Goal: Task Accomplishment & Management: Complete application form

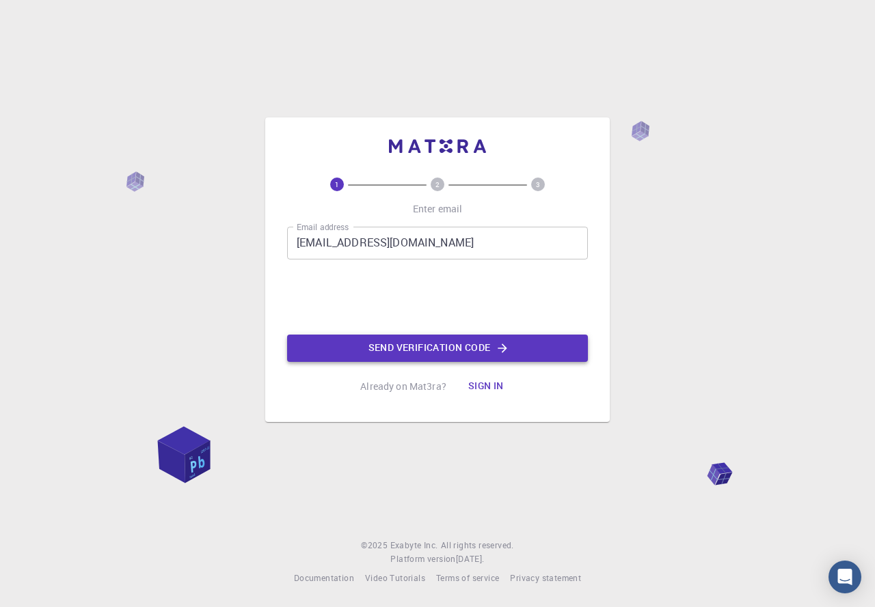
click at [394, 348] on button "Send verification code" at bounding box center [437, 348] width 301 height 27
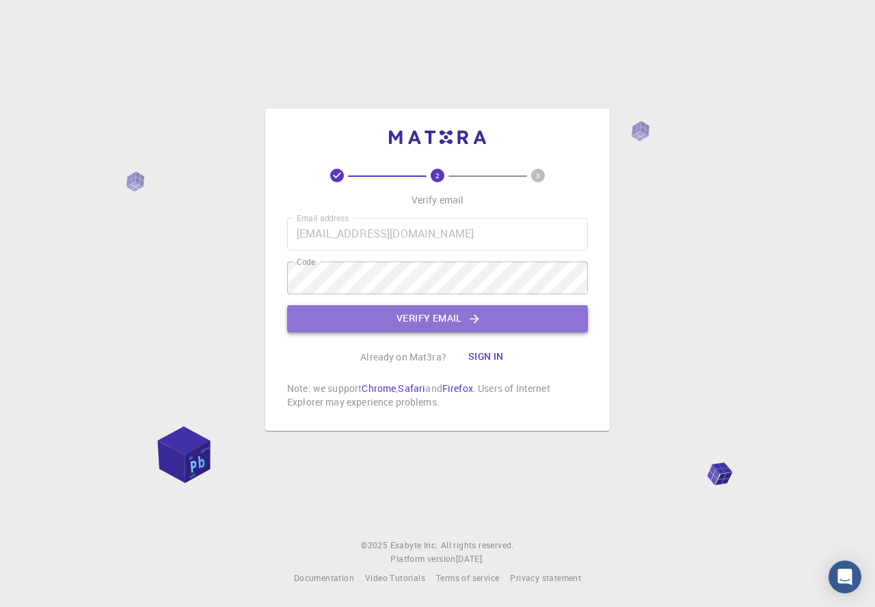
click at [479, 315] on icon "button" at bounding box center [474, 319] width 14 height 14
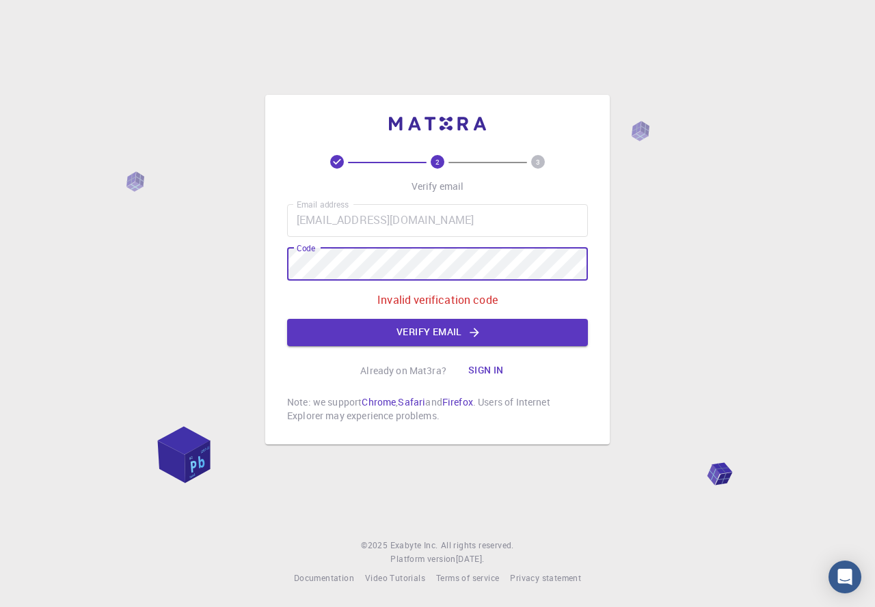
click at [270, 256] on div "2 3 Verify email Email address kcrespo@cupeyvilleschool.org Email address Code …" at bounding box center [437, 270] width 344 height 350
click at [431, 341] on button "Verify email" at bounding box center [437, 332] width 301 height 27
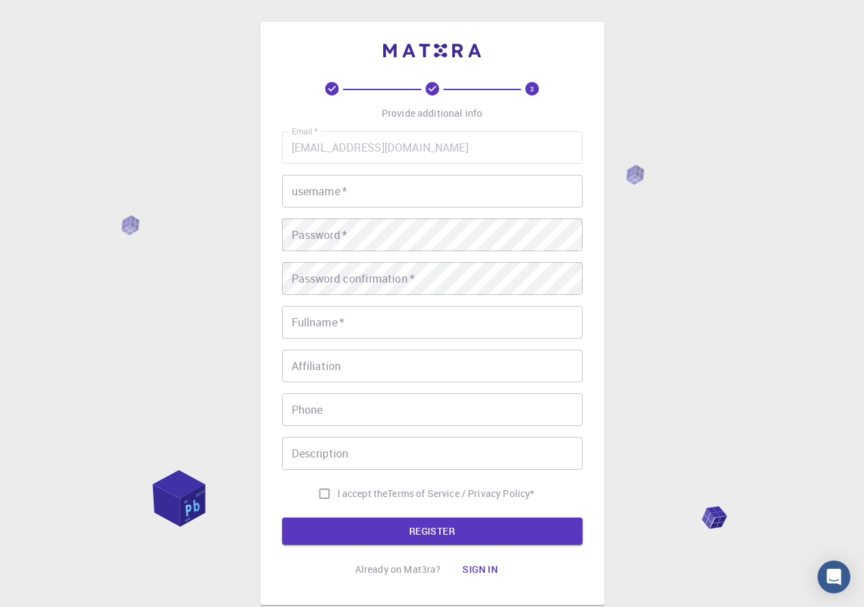
click at [316, 194] on input "username   *" at bounding box center [432, 191] width 301 height 33
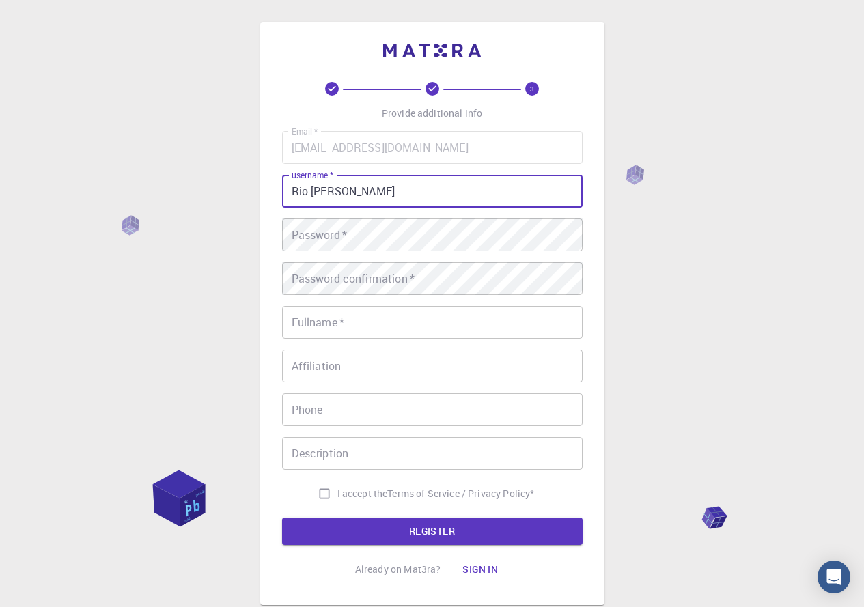
click at [323, 191] on input "Rio Dai Chao" at bounding box center [432, 191] width 301 height 33
type input "Rio Dei Chao"
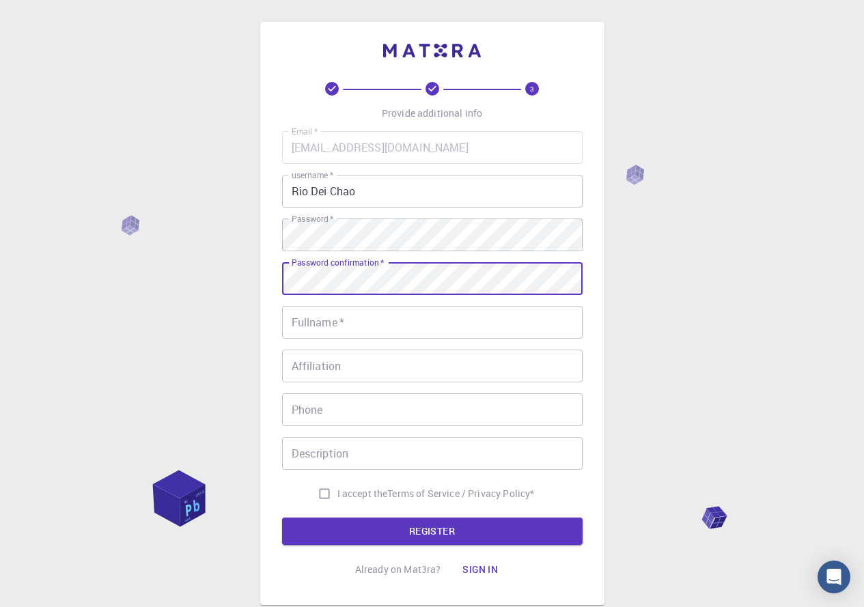
click at [345, 336] on input "Fullname   *" at bounding box center [432, 322] width 301 height 33
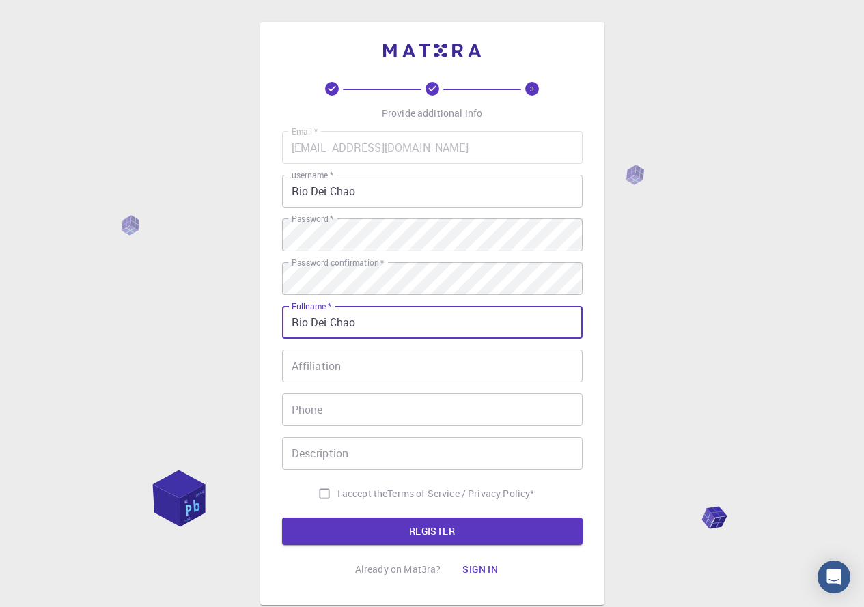
type input "Rio Dei Chao"
click at [381, 371] on input "Affiliation" at bounding box center [432, 366] width 301 height 33
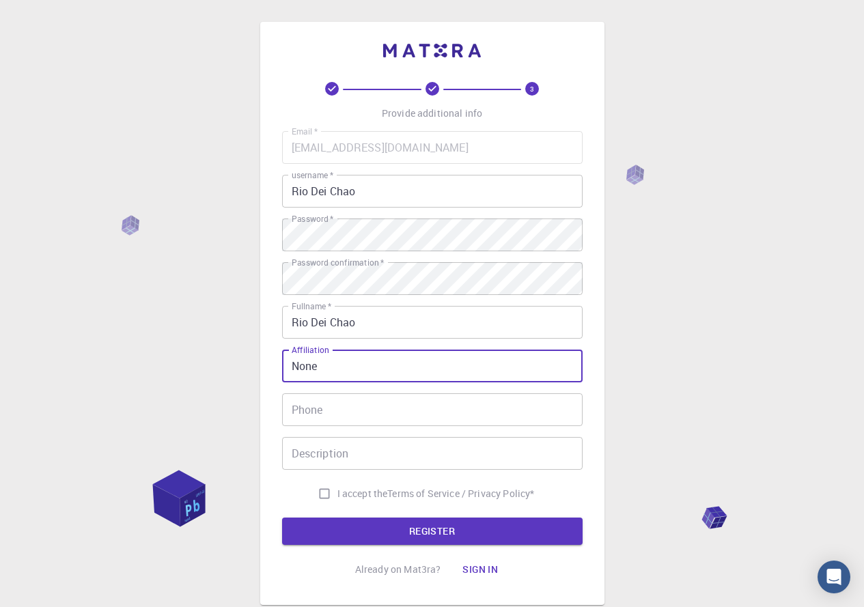
type input "None"
click at [357, 417] on input "Phone" at bounding box center [432, 410] width 301 height 33
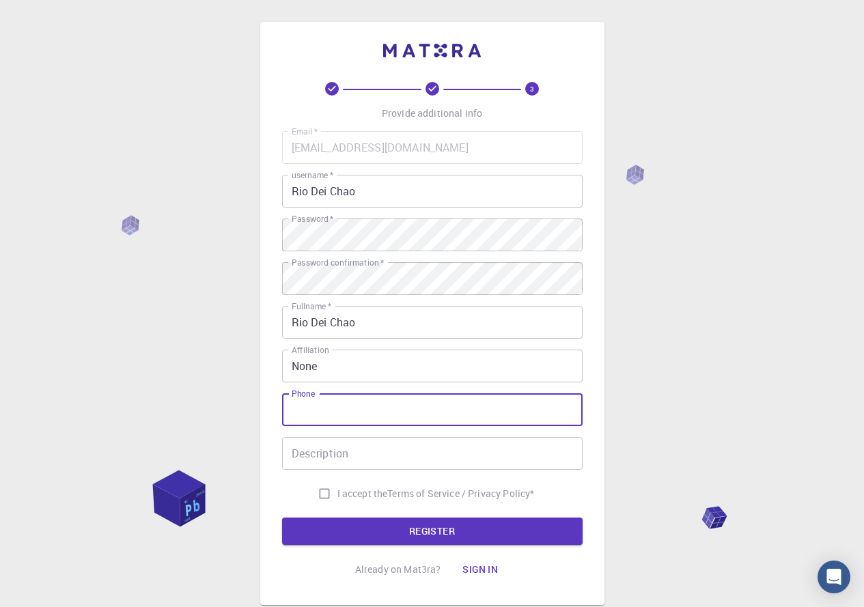
type input "7873418092"
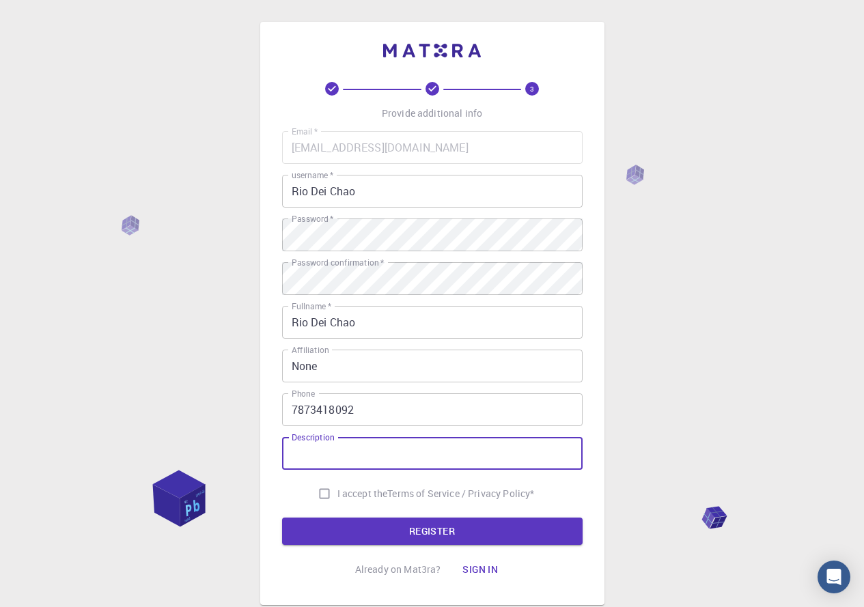
click at [386, 458] on input "Description" at bounding box center [432, 453] width 301 height 33
type input "Research student"
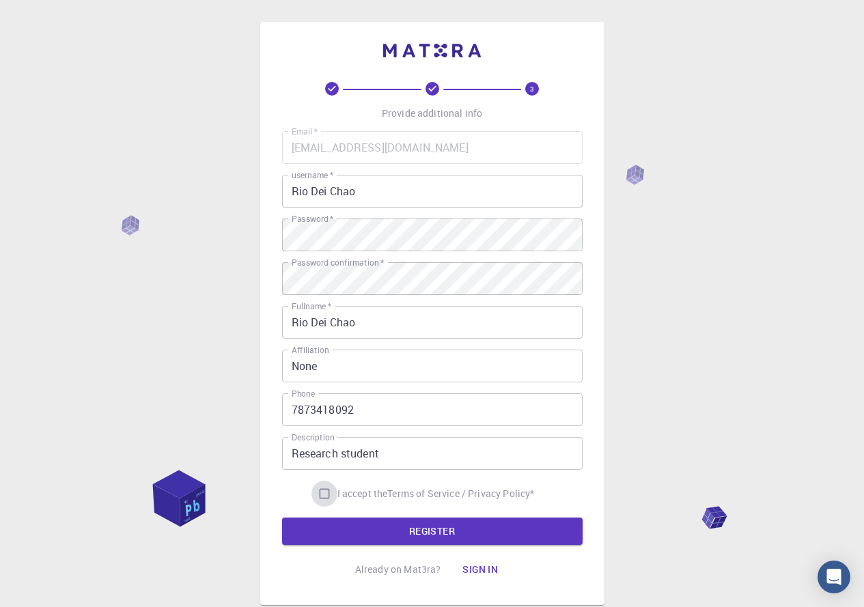
click at [320, 493] on input "I accept the Terms of Service / Privacy Policy *" at bounding box center [325, 494] width 26 height 26
checkbox input "true"
click at [461, 526] on button "REGISTER" at bounding box center [432, 531] width 301 height 27
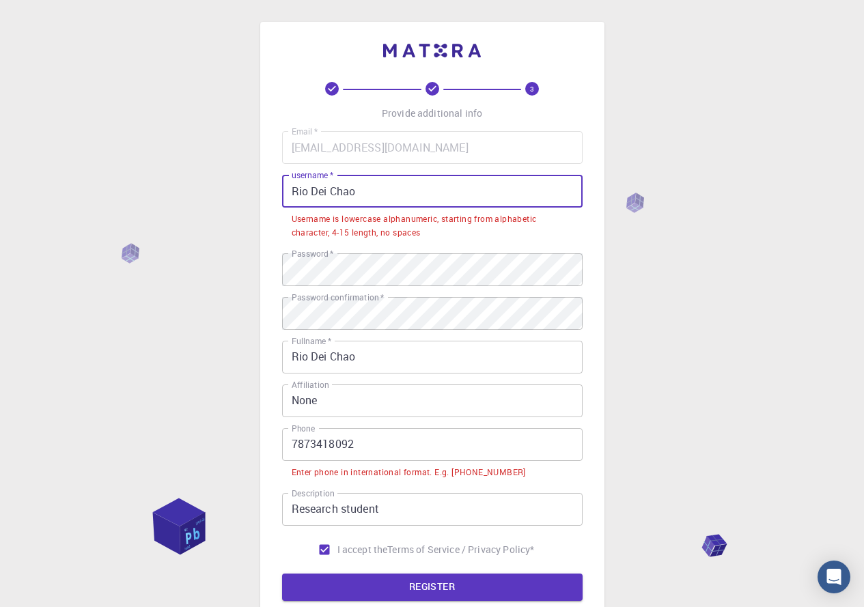
click at [329, 193] on input "Rio Dei Chao" at bounding box center [432, 191] width 301 height 33
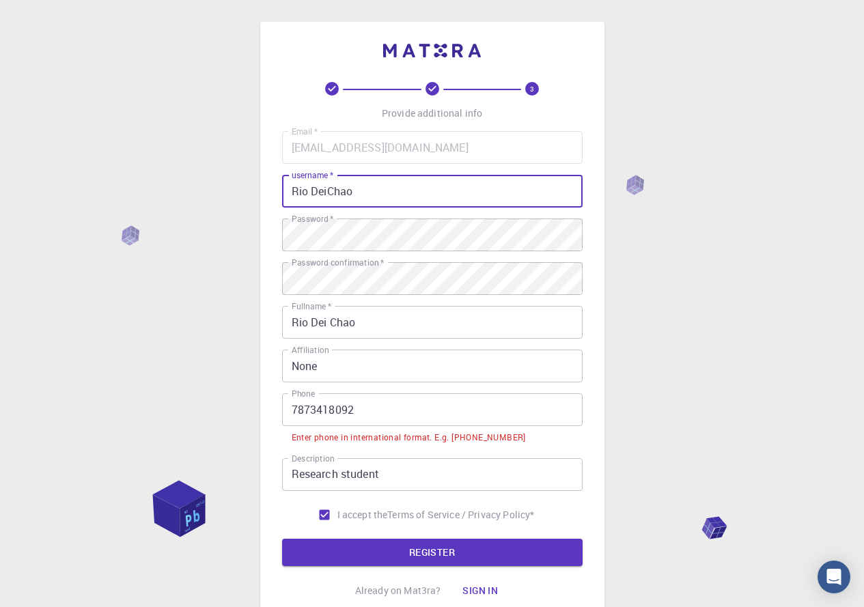
click at [310, 196] on input "Rio DeiChao" at bounding box center [432, 191] width 301 height 33
type input "RioDeiChao"
click at [291, 413] on input "7873418092" at bounding box center [432, 410] width 301 height 33
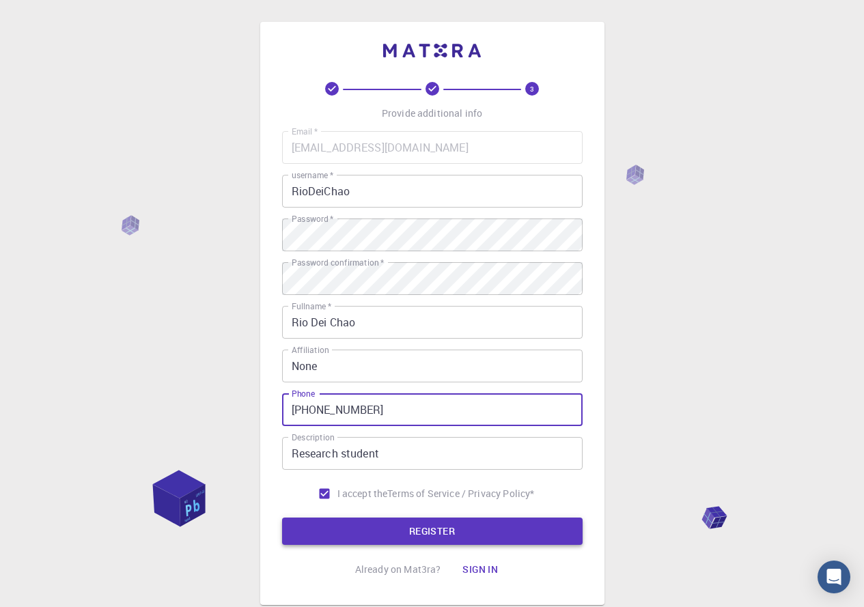
type input "+17873418092"
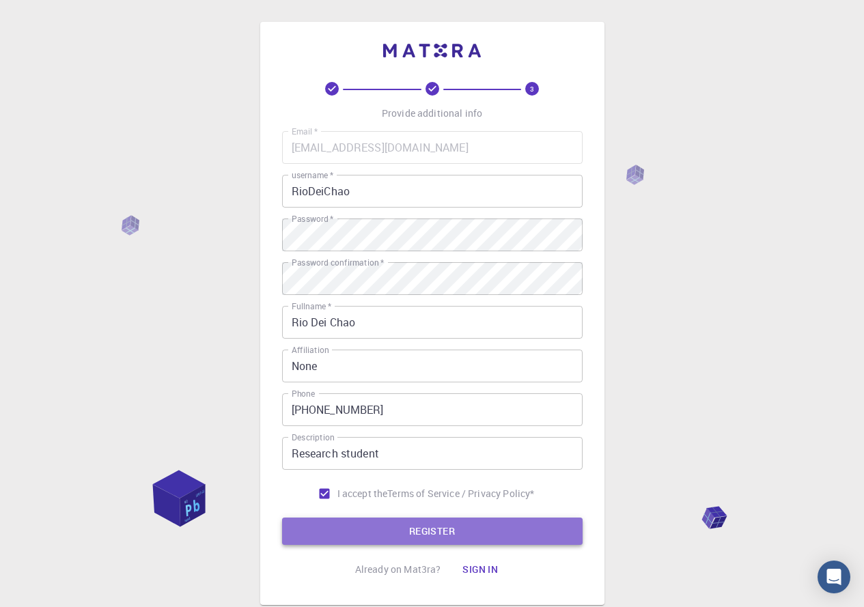
click at [452, 536] on button "REGISTER" at bounding box center [432, 531] width 301 height 27
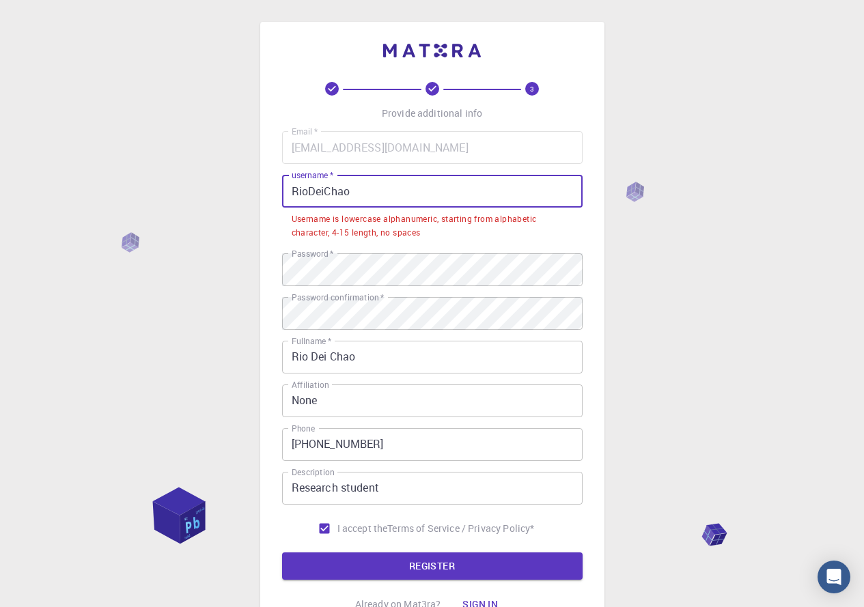
click at [297, 191] on input "RioDeiChao" at bounding box center [432, 191] width 301 height 33
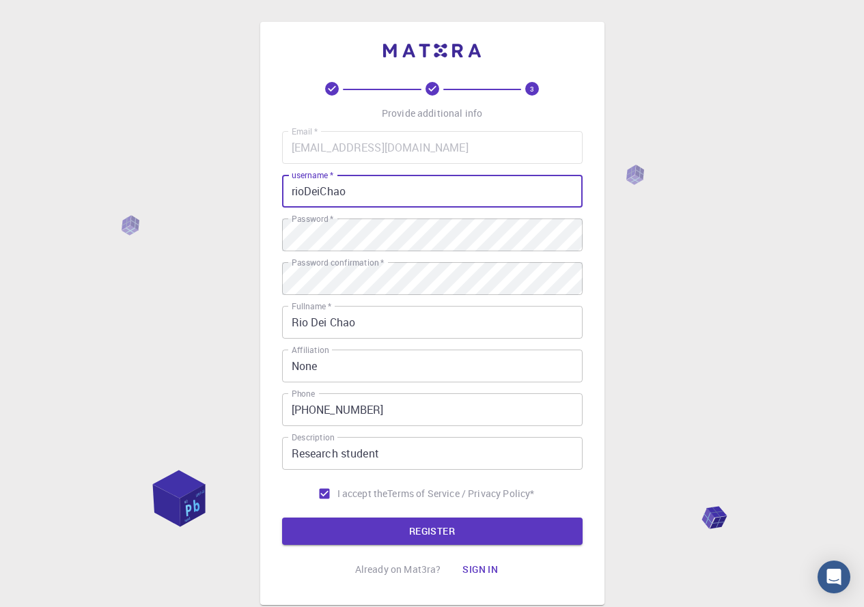
click at [310, 189] on input "rioDeiChao" at bounding box center [432, 191] width 301 height 33
click at [324, 191] on input "riodeiChao" at bounding box center [432, 191] width 301 height 33
type input "riodeichao"
click at [420, 535] on button "REGISTER" at bounding box center [432, 531] width 301 height 27
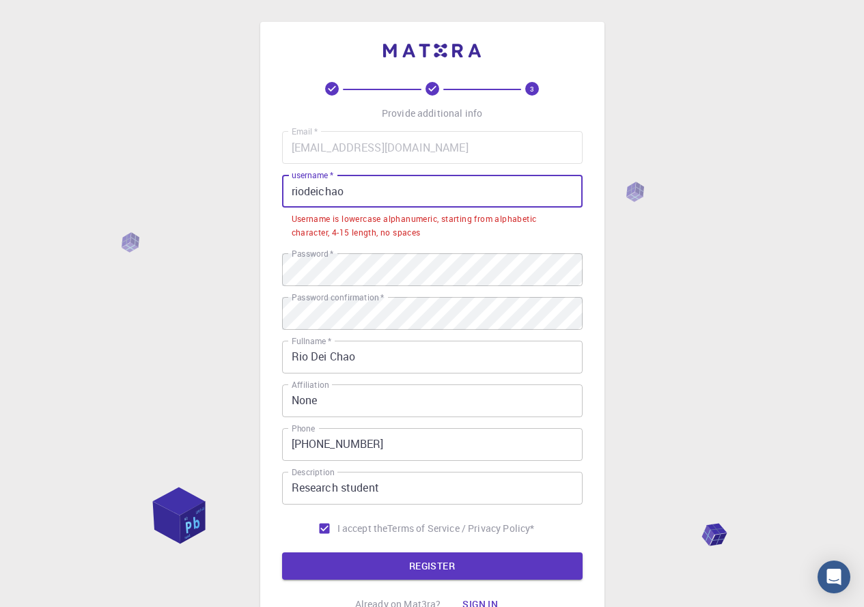
drag, startPoint x: 352, startPoint y: 193, endPoint x: 255, endPoint y: 195, distance: 97.1
click at [255, 195] on div "3 Provide additional info Email   * kcrespo@cupeyvilleschool.org Email   * user…" at bounding box center [432, 365] width 864 height 730
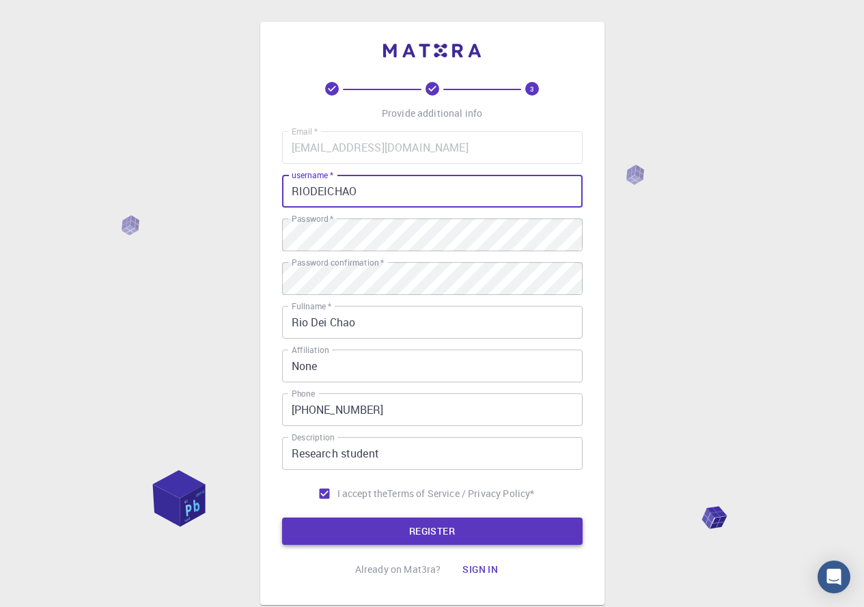
type input "RIODEICHAO"
click at [411, 534] on button "REGISTER" at bounding box center [432, 531] width 301 height 27
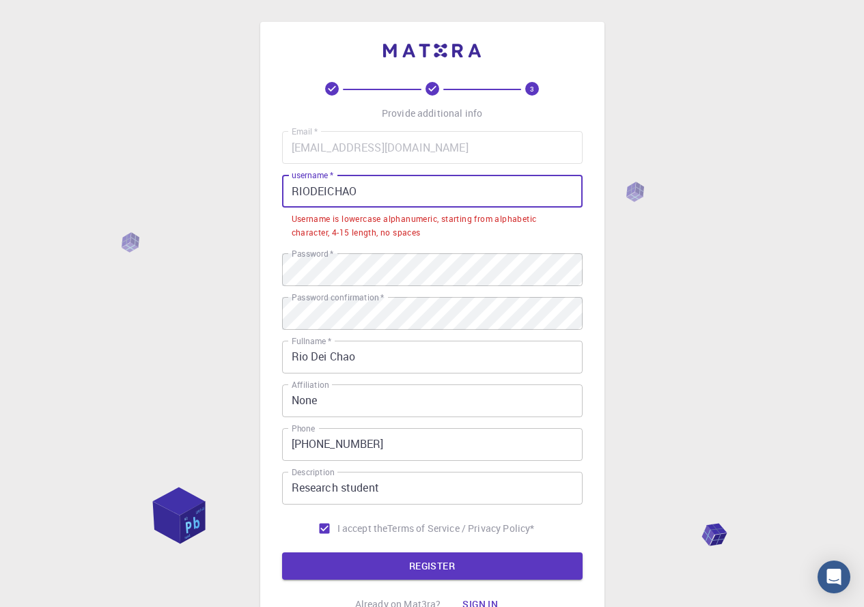
drag, startPoint x: 367, startPoint y: 191, endPoint x: 290, endPoint y: 191, distance: 76.5
click at [290, 191] on input "RIODEICHAO" at bounding box center [432, 191] width 301 height 33
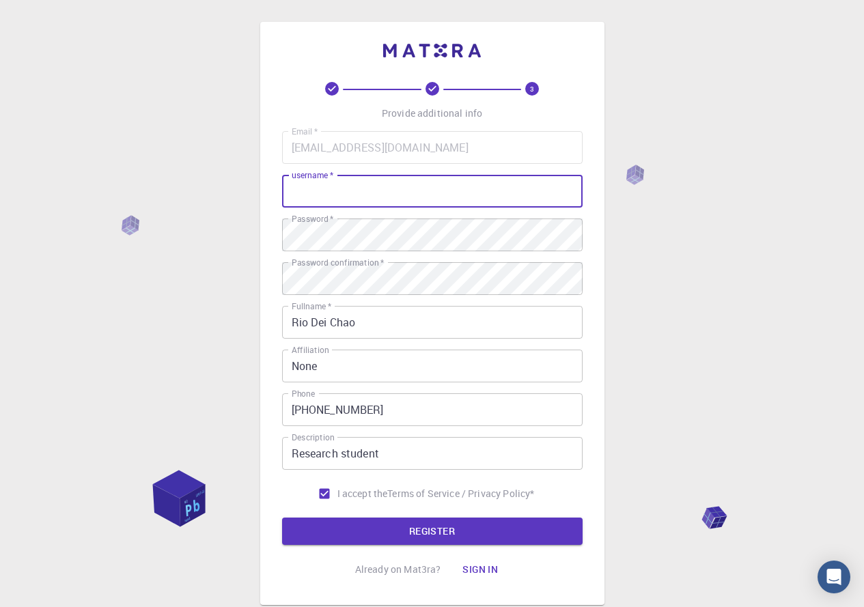
type input "c"
type input "cU*324"
click at [451, 534] on button "REGISTER" at bounding box center [432, 531] width 301 height 27
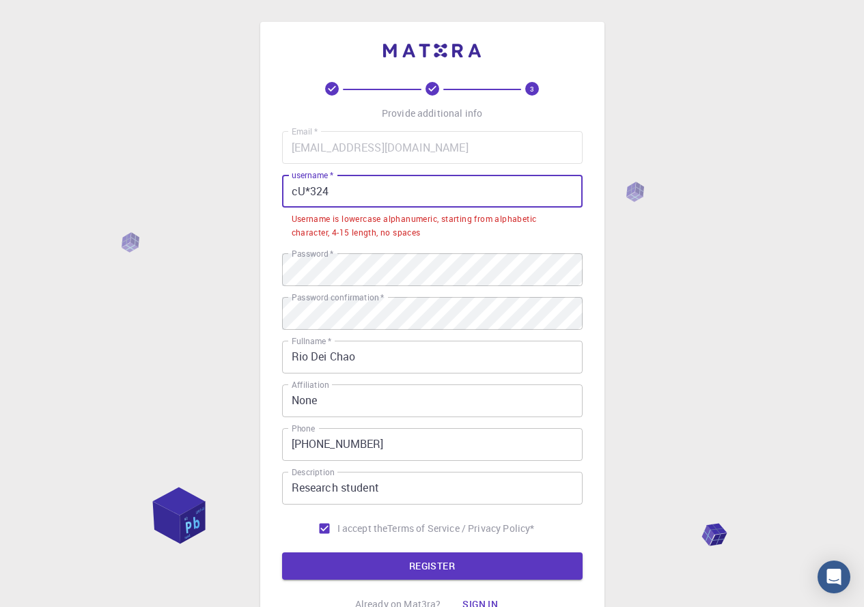
drag, startPoint x: 327, startPoint y: 193, endPoint x: 216, endPoint y: 203, distance: 111.9
click at [216, 203] on div "3 Provide additional info Email   * kcrespo@cupeyvilleschool.org Email   * user…" at bounding box center [432, 365] width 864 height 730
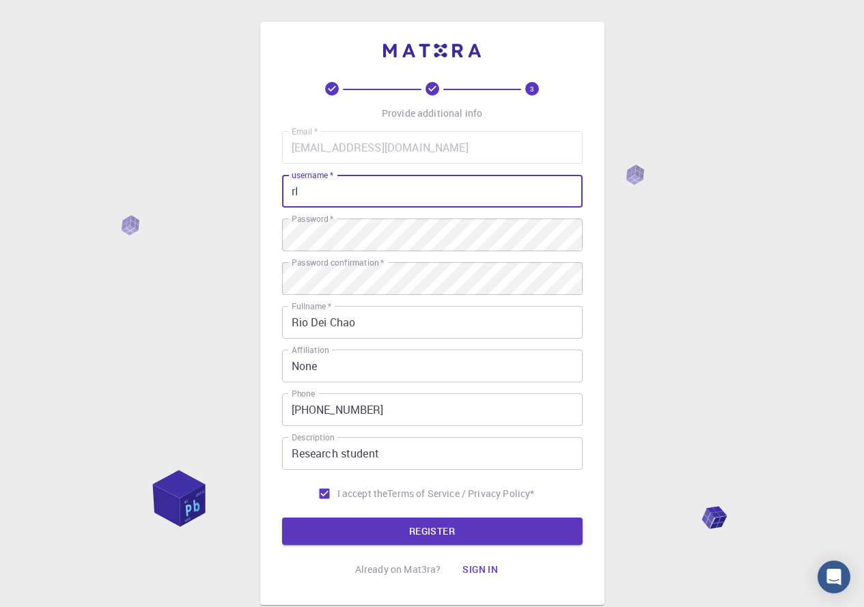
type input "r"
click at [310, 190] on input "Rio123*" at bounding box center [432, 191] width 301 height 33
type input "Rio123*"
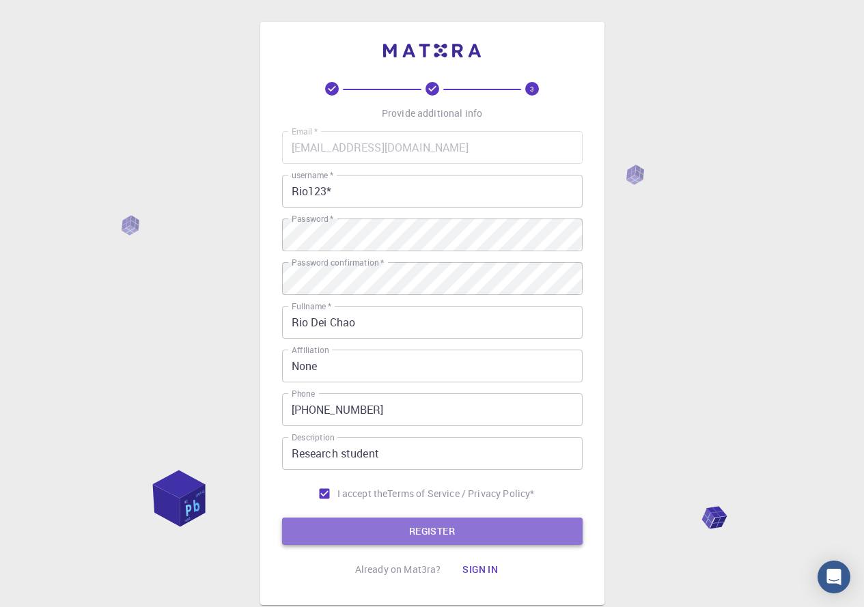
click at [482, 528] on button "REGISTER" at bounding box center [432, 531] width 301 height 27
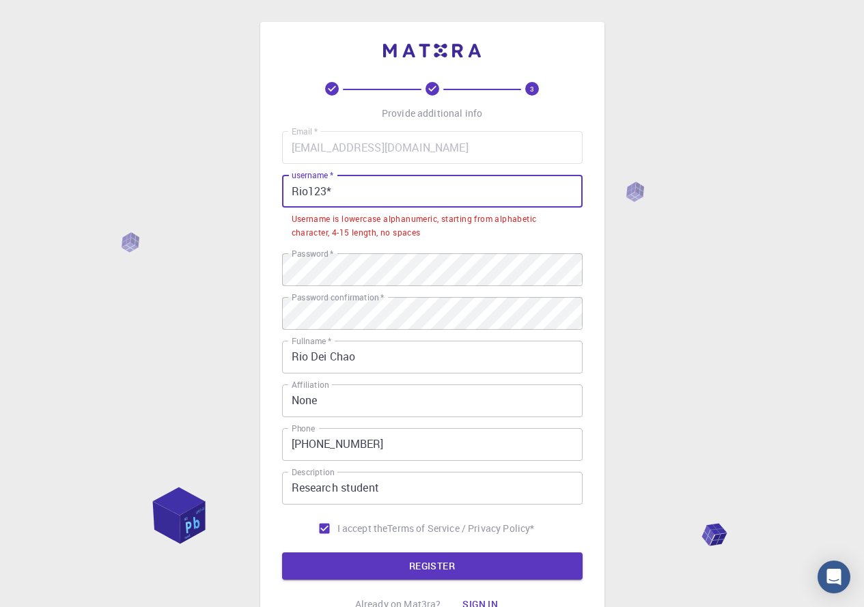
drag, startPoint x: 353, startPoint y: 194, endPoint x: 286, endPoint y: 194, distance: 67.0
click at [286, 194] on input "Rio123*" at bounding box center [432, 191] width 301 height 33
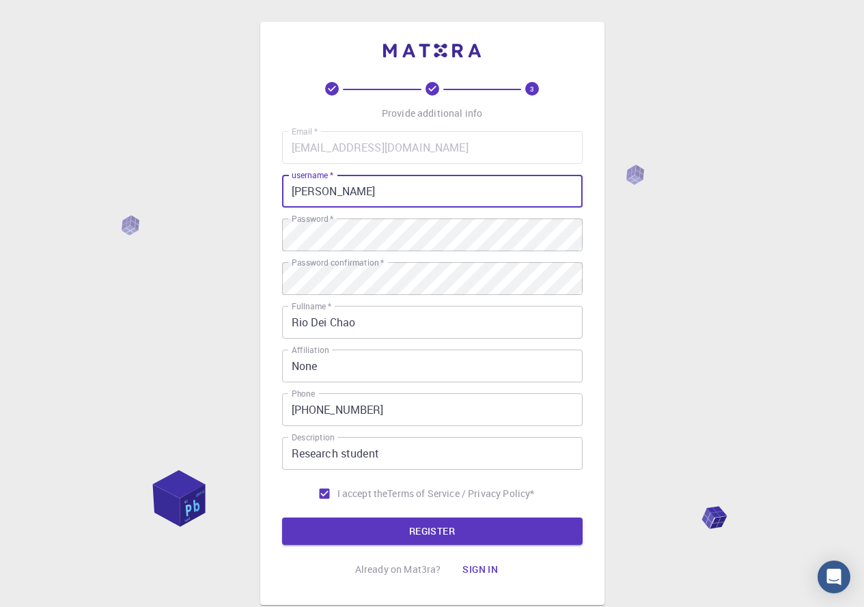
click at [282, 518] on button "REGISTER" at bounding box center [432, 531] width 301 height 27
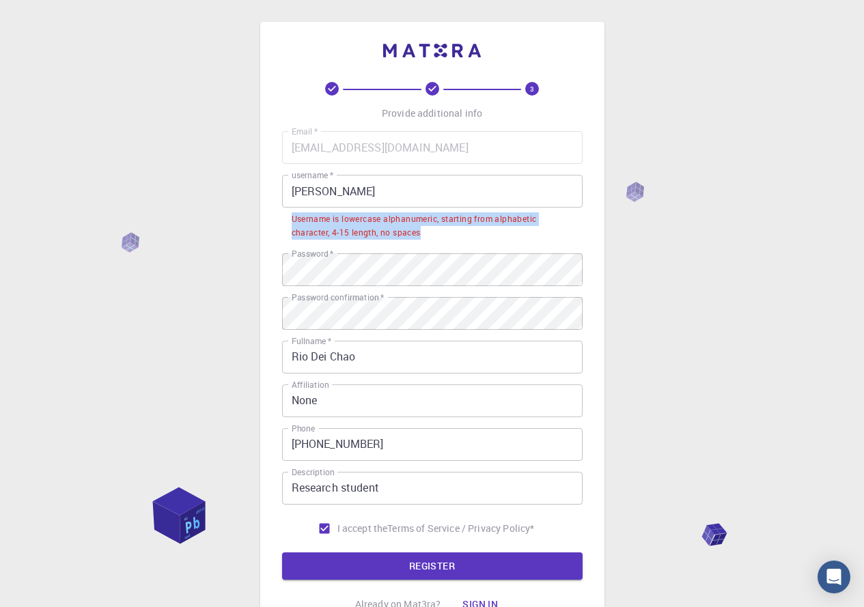
drag, startPoint x: 292, startPoint y: 219, endPoint x: 422, endPoint y: 232, distance: 130.6
click at [422, 232] on div "Username is lowercase alphanumeric, starting from alphabetic character, 4-15 le…" at bounding box center [433, 226] width 282 height 27
copy div "Username is lowercase alphanumeric, starting from alphabetic character, 4-15 le…"
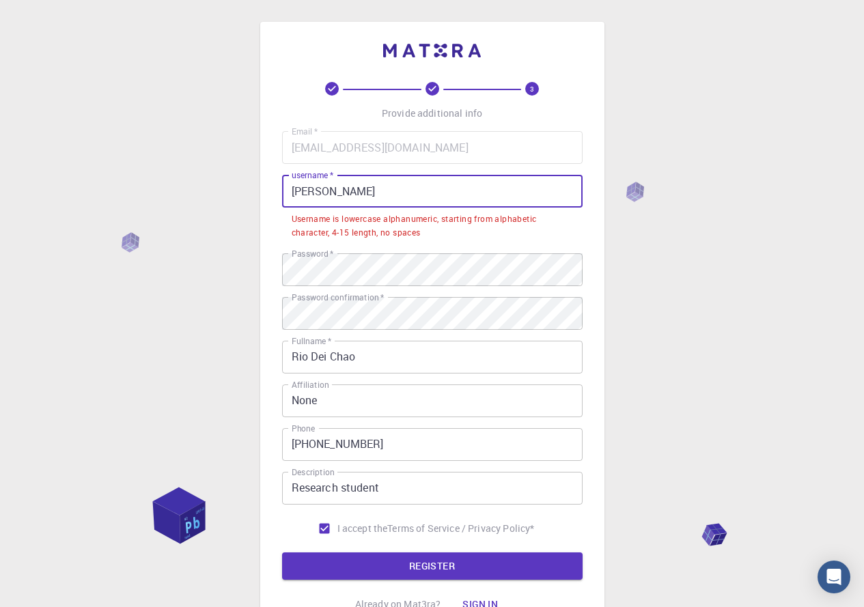
drag, startPoint x: 360, startPoint y: 200, endPoint x: 196, endPoint y: 204, distance: 164.1
click at [196, 204] on div "3 Provide additional info Email   * kcrespo@cupeyvilleschool.org Email   * user…" at bounding box center [432, 365] width 864 height 730
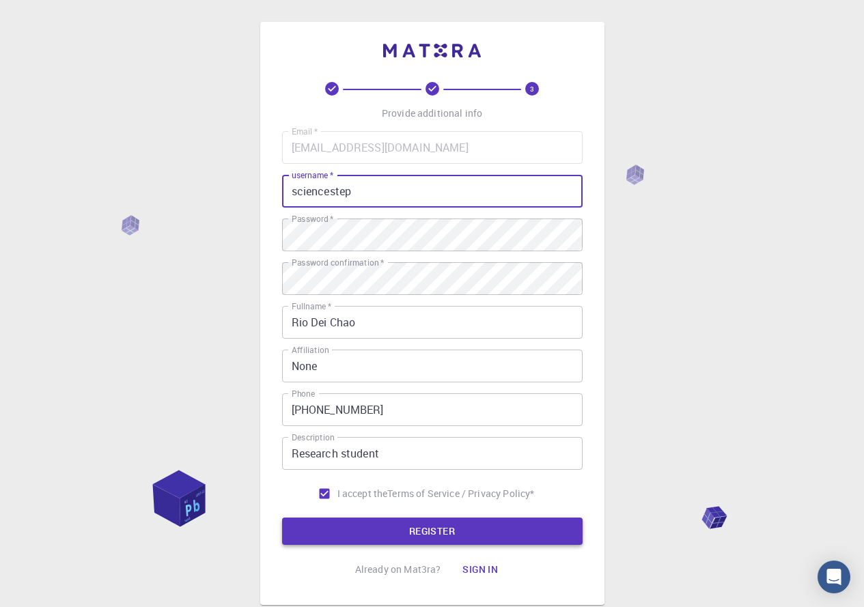
type input "sciencestep"
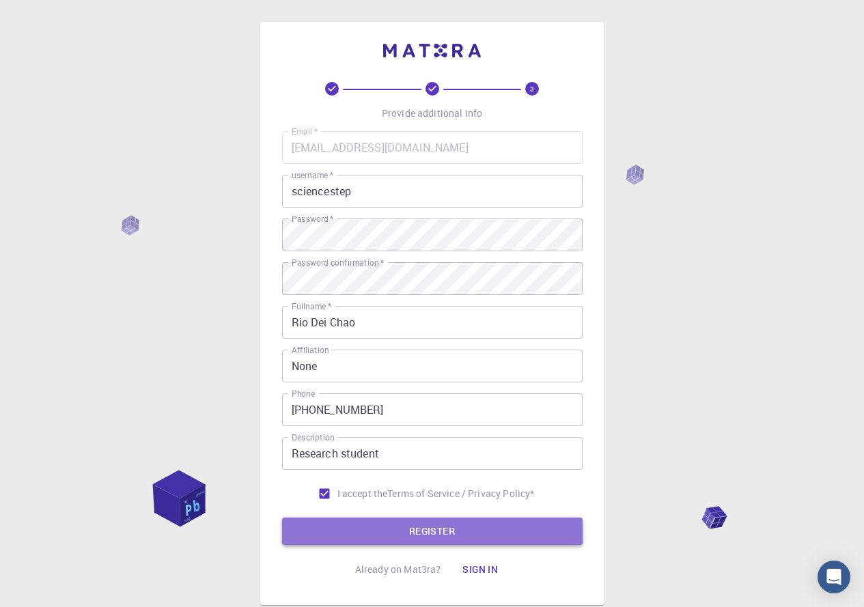
click at [487, 536] on button "REGISTER" at bounding box center [432, 531] width 301 height 27
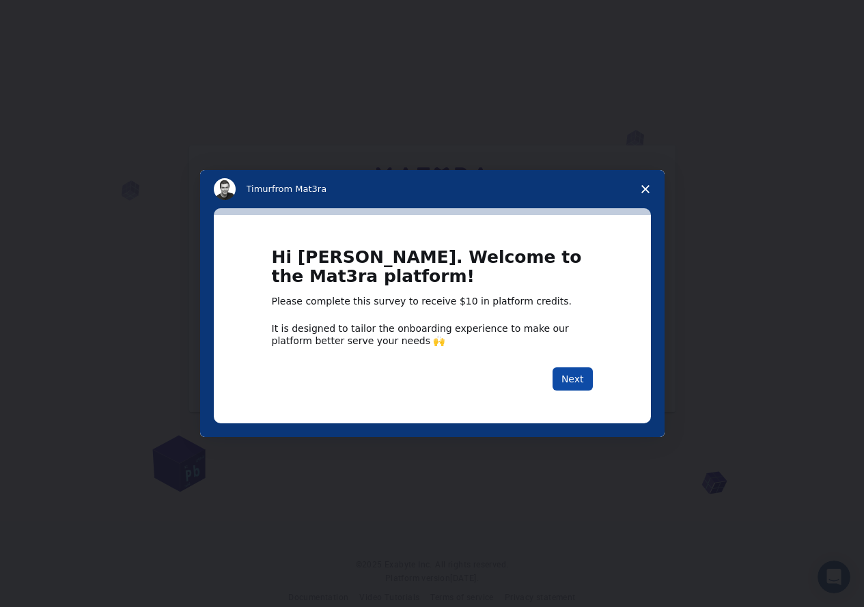
click at [573, 381] on button "Next" at bounding box center [573, 379] width 40 height 23
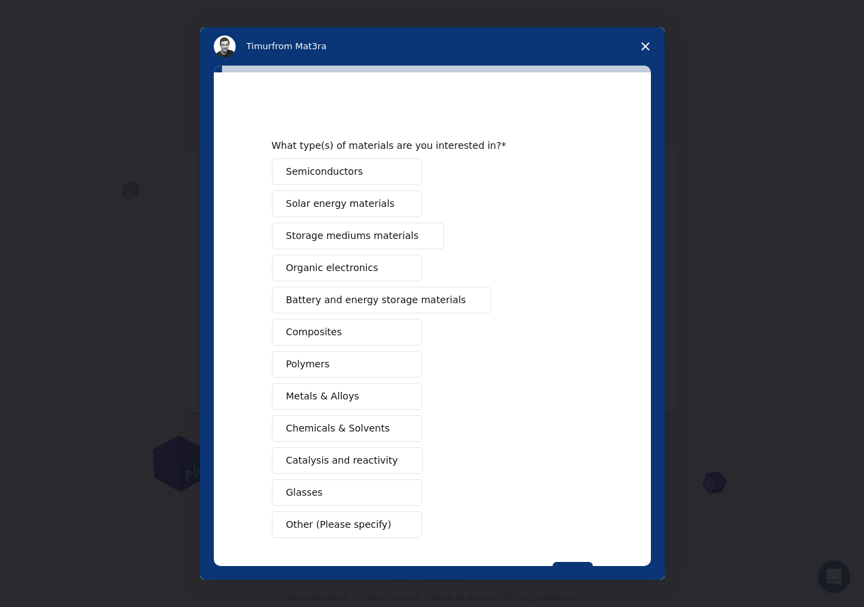
scroll to position [52, 0]
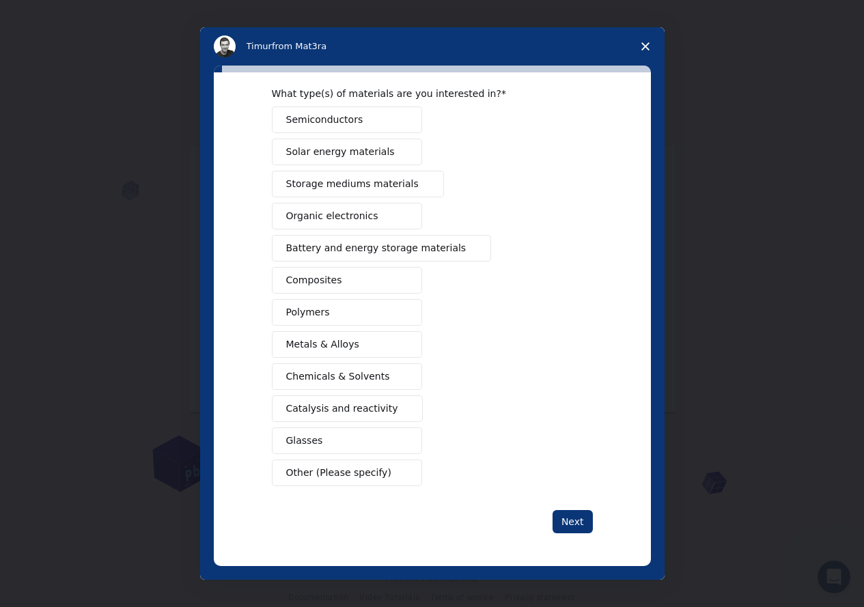
click at [337, 312] on button "Polymers" at bounding box center [347, 312] width 150 height 27
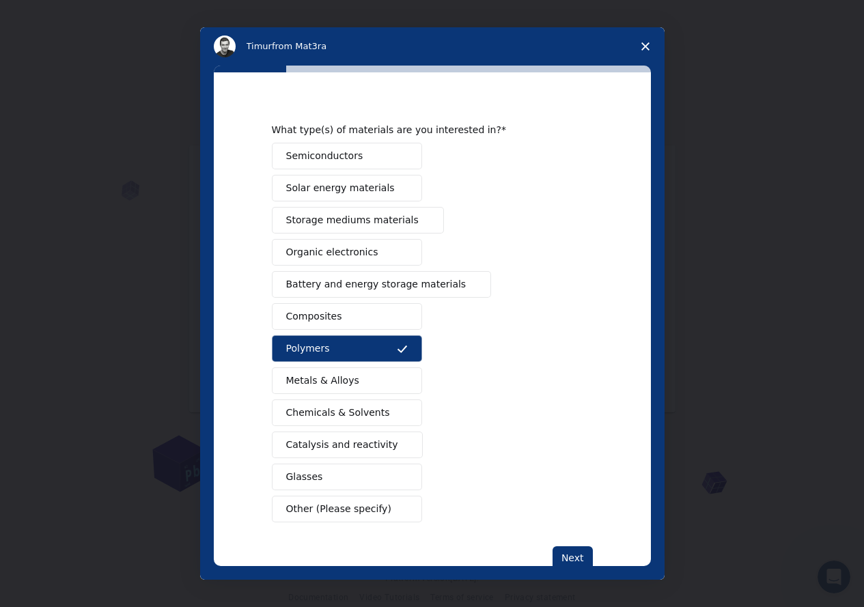
scroll to position [0, 0]
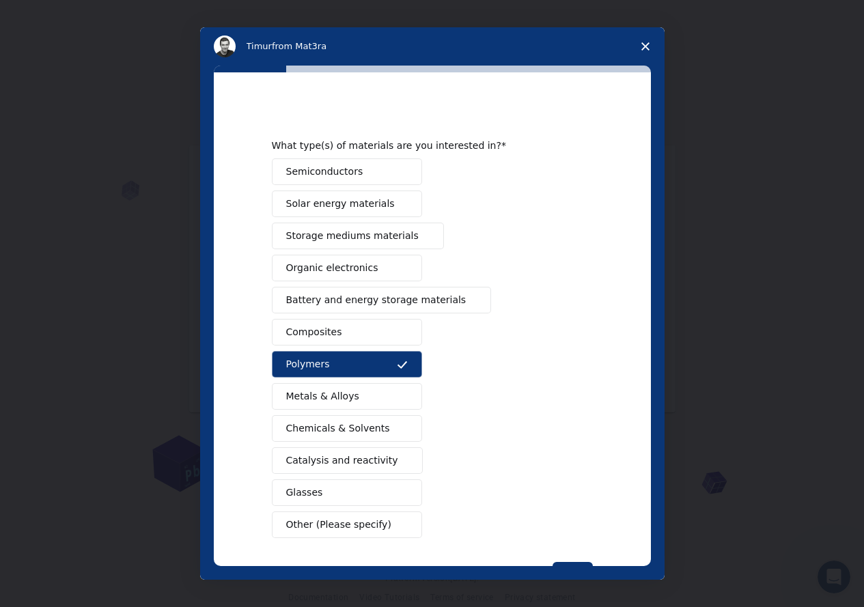
click at [362, 171] on button "Semiconductors" at bounding box center [347, 172] width 150 height 27
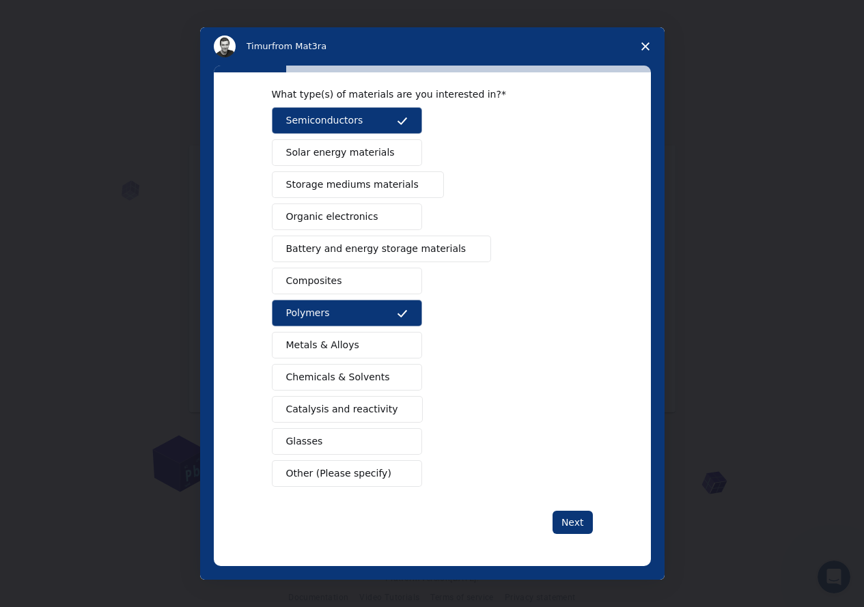
scroll to position [52, 0]
click at [377, 222] on button "Organic electronics" at bounding box center [347, 216] width 150 height 27
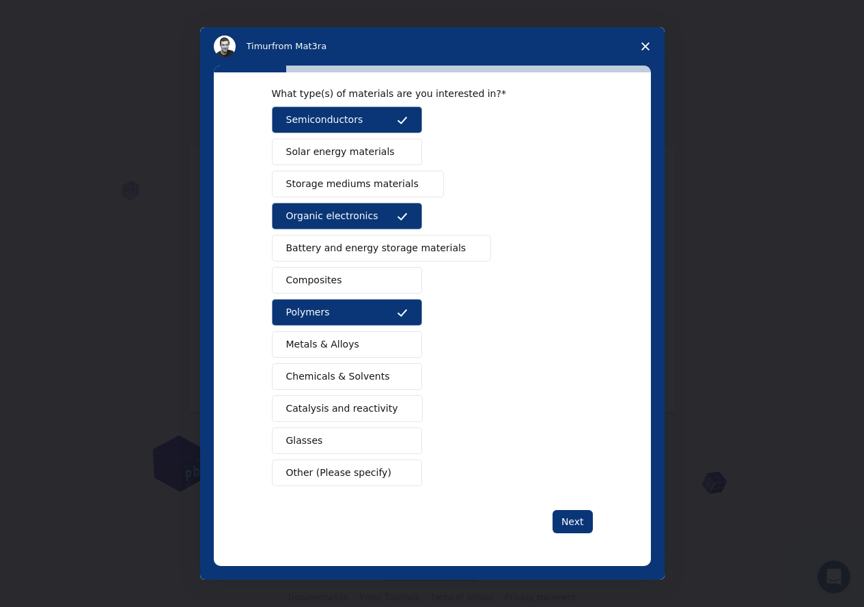
click at [379, 252] on span "Battery and energy storage materials" at bounding box center [376, 248] width 180 height 14
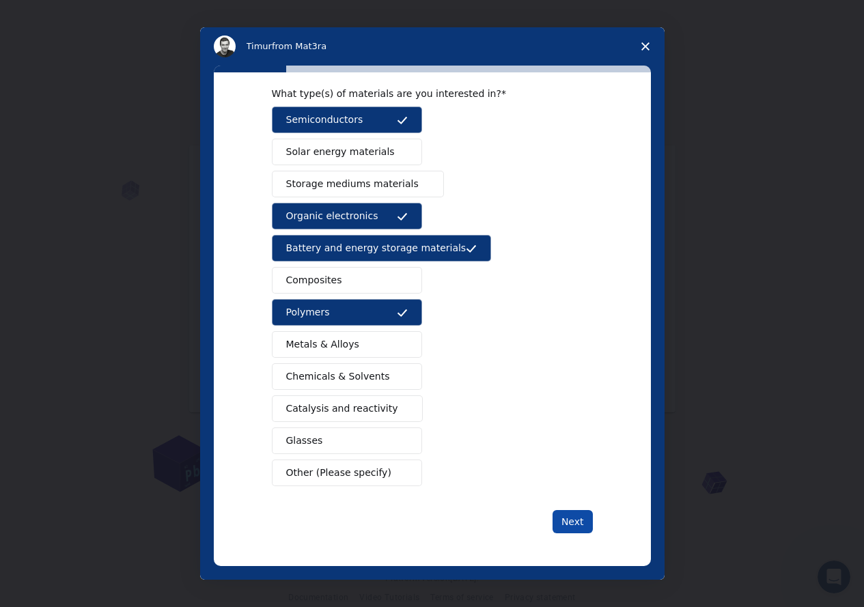
click at [573, 524] on button "Next" at bounding box center [573, 521] width 40 height 23
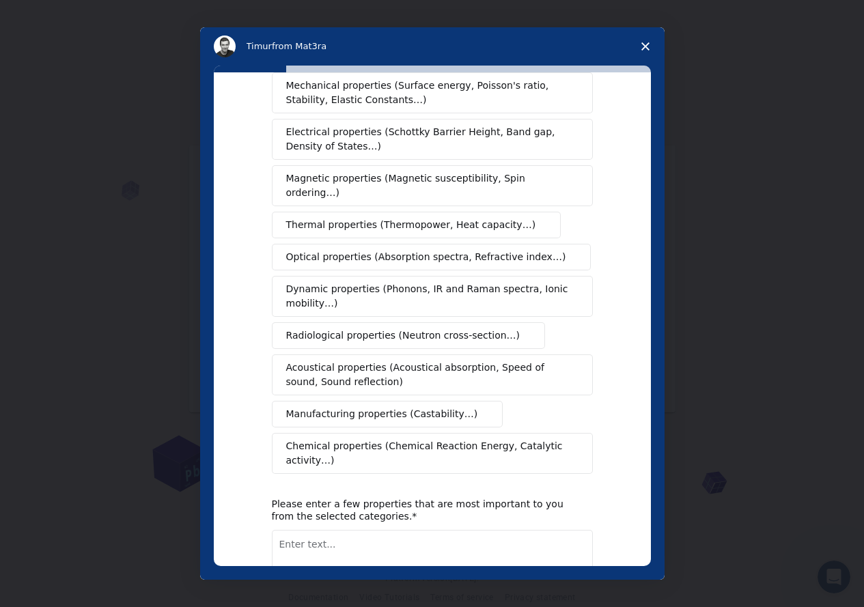
scroll to position [0, 0]
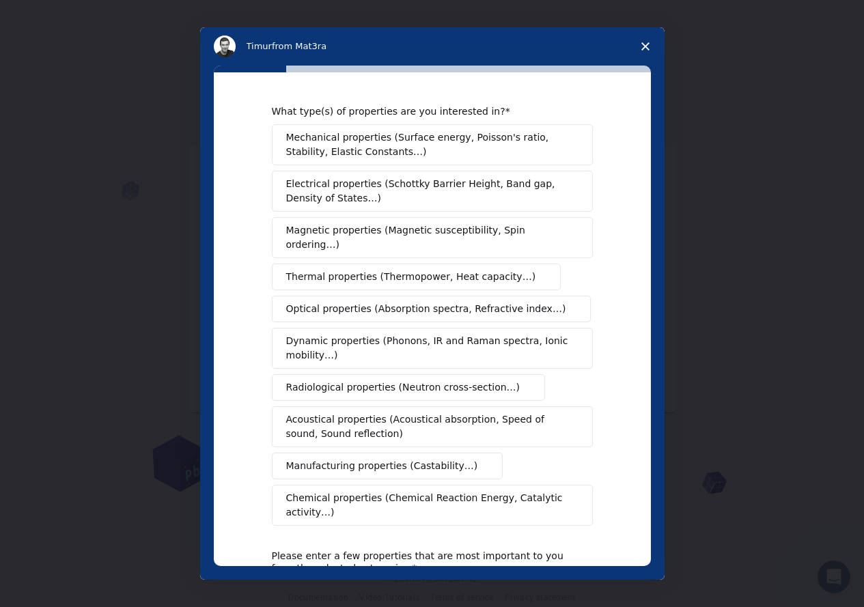
click at [460, 232] on span "Magnetic properties (Magnetic susceptibility, Spin ordering…)" at bounding box center [427, 237] width 282 height 29
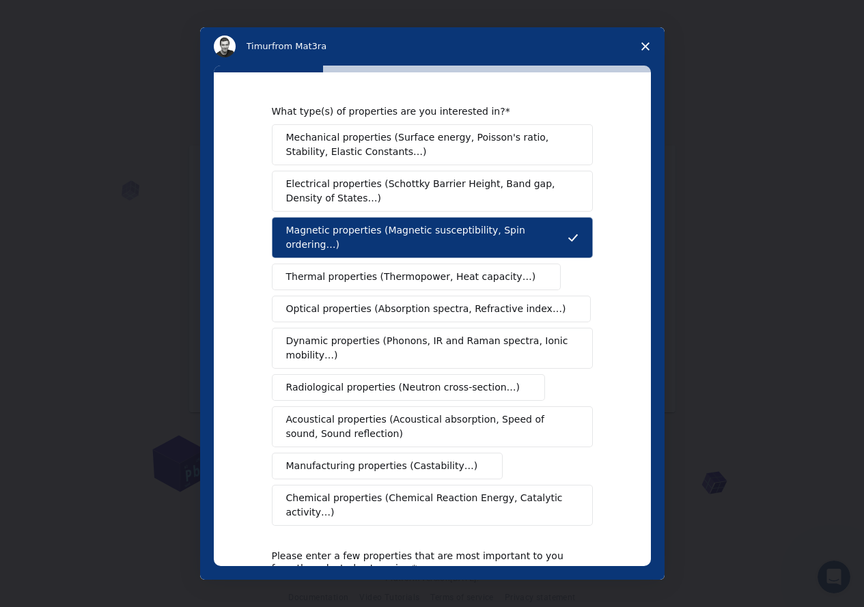
click at [391, 139] on span "Mechanical properties (Surface energy, Poisson's ratio, Stability, Elastic Cons…" at bounding box center [428, 145] width 285 height 29
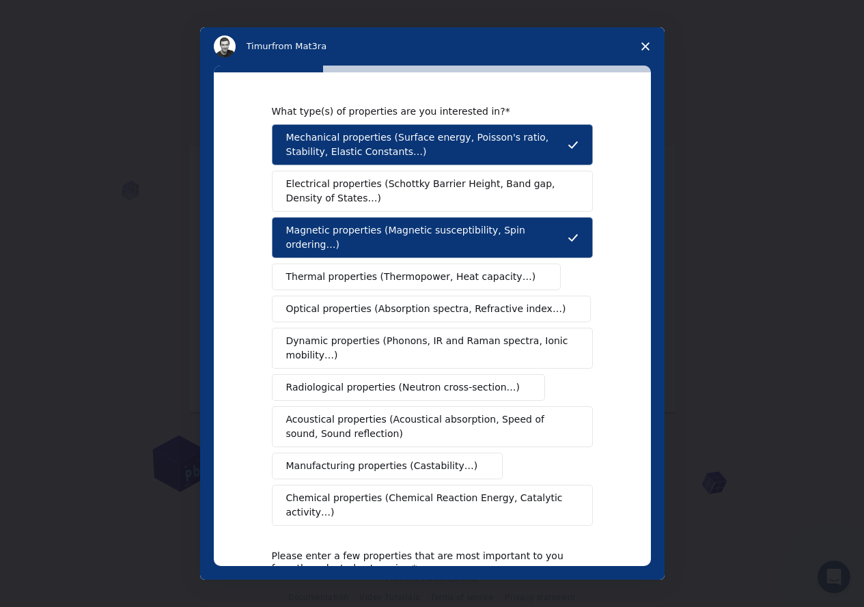
click at [394, 334] on span "Dynamic properties (Phonons, IR and Raman spectra, Ionic mobility…)" at bounding box center [428, 348] width 284 height 29
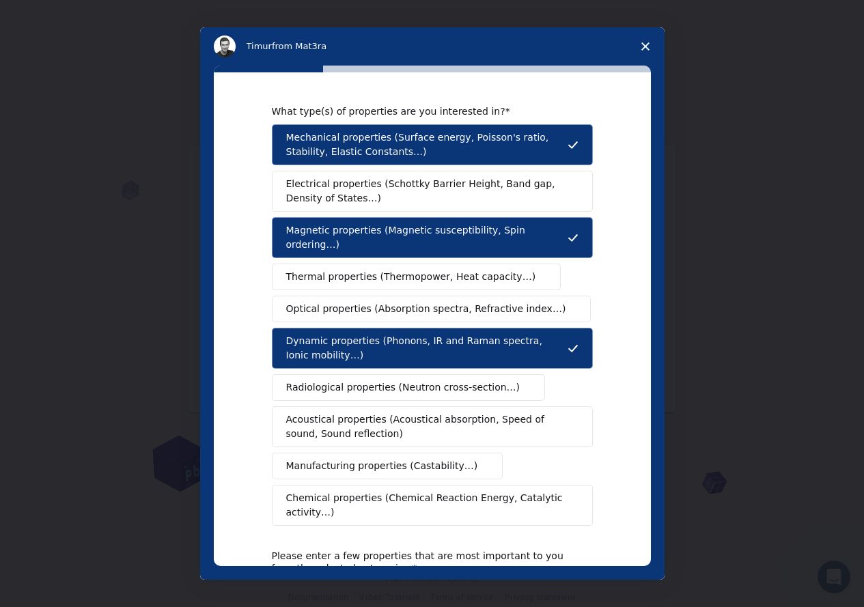
click at [390, 459] on span "Manufacturing properties (Castability…)" at bounding box center [382, 466] width 192 height 14
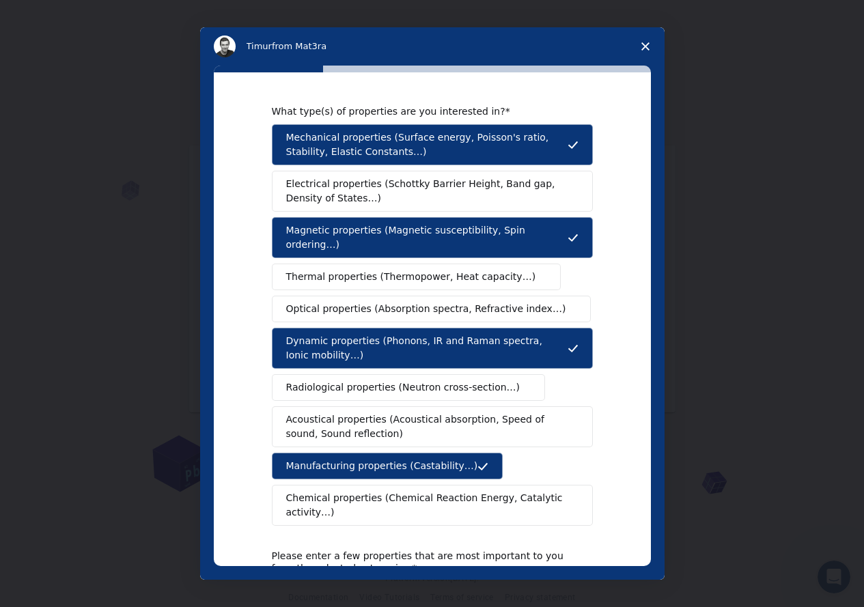
click at [373, 495] on button "Chemical properties (Chemical Reaction Energy, Catalytic activity…)" at bounding box center [432, 505] width 321 height 41
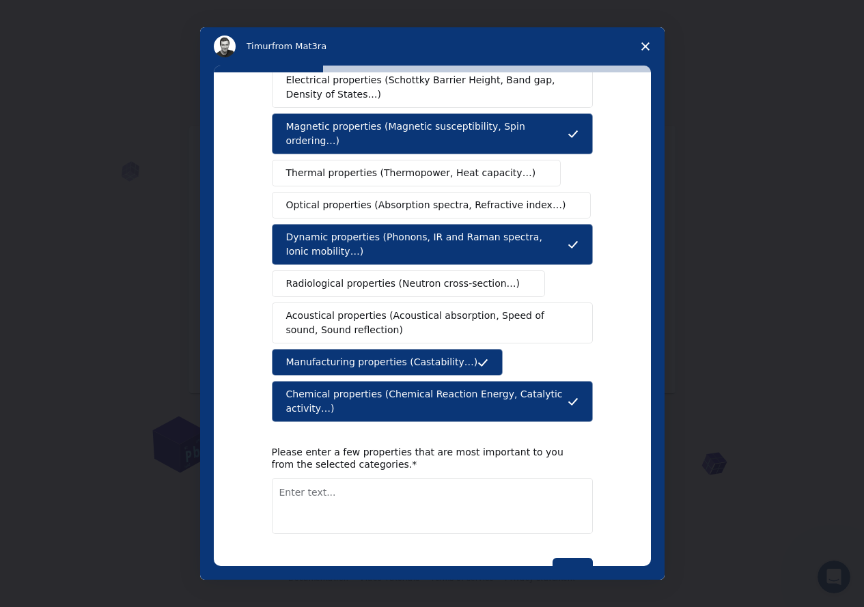
scroll to position [123, 0]
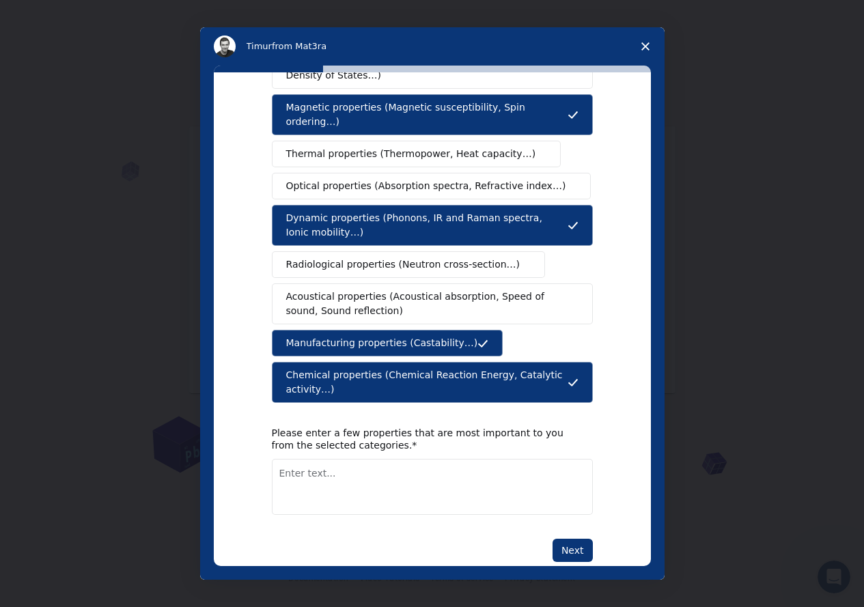
click at [347, 459] on textarea "Enter text..." at bounding box center [432, 487] width 321 height 56
type textarea "I'm investigating super moirélattices"
click at [571, 539] on button "Next" at bounding box center [573, 550] width 40 height 23
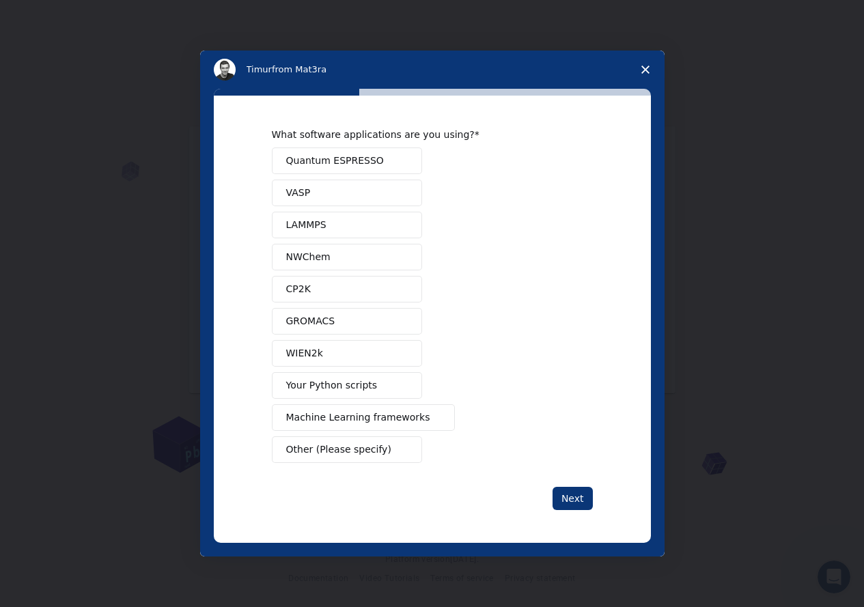
click at [391, 162] on button "Quantum ESPRESSO" at bounding box center [347, 161] width 150 height 27
click at [378, 191] on button "VASP" at bounding box center [347, 193] width 150 height 27
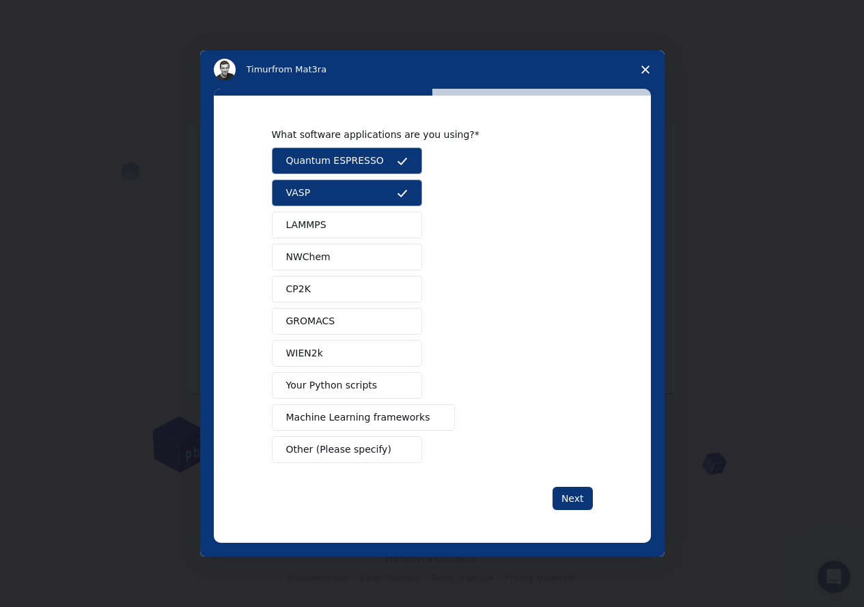
click at [366, 322] on button "GROMACS" at bounding box center [347, 321] width 150 height 27
click at [381, 394] on button "Your Python scripts" at bounding box center [347, 385] width 150 height 27
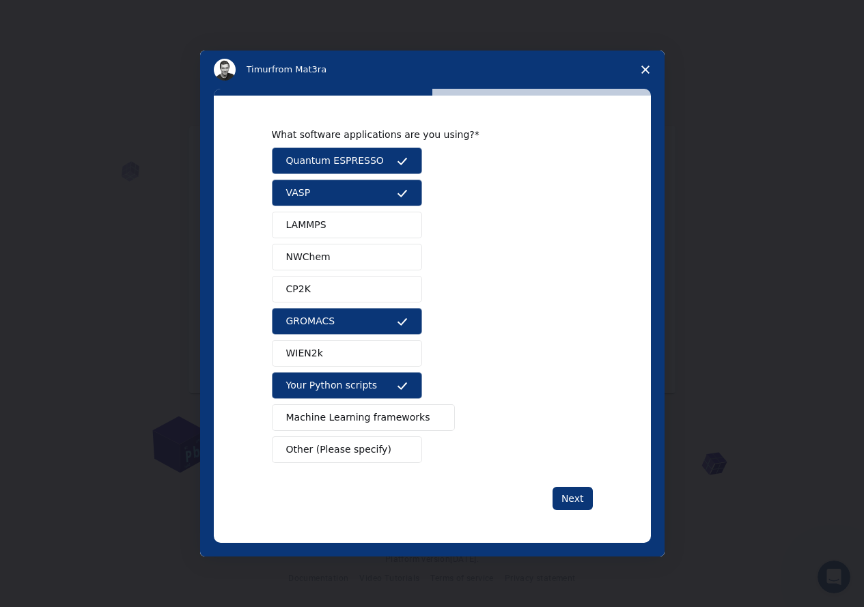
click at [430, 419] on span "Intercom messenger" at bounding box center [435, 418] width 11 height 11
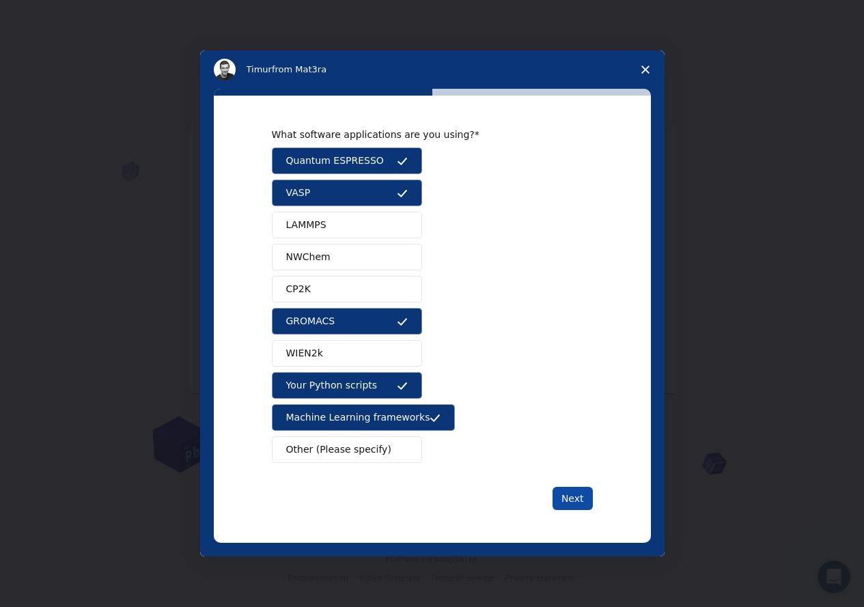
click at [571, 500] on button "Next" at bounding box center [573, 498] width 40 height 23
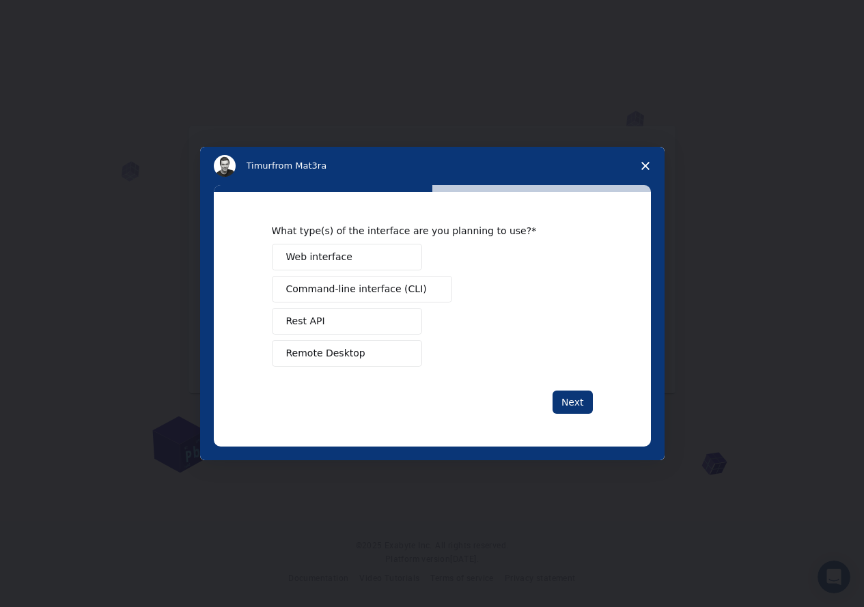
click at [354, 257] on button "Web interface" at bounding box center [347, 257] width 150 height 27
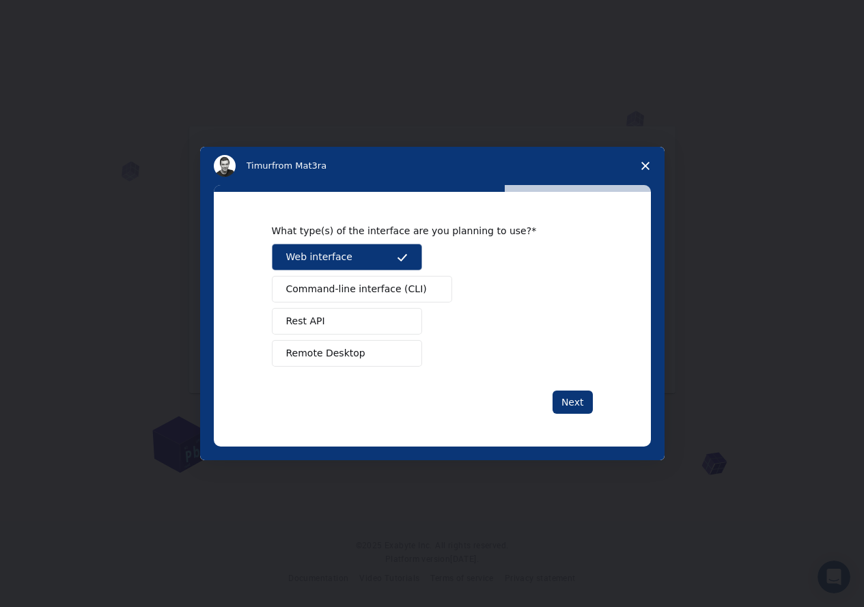
click at [377, 299] on button "Command-line interface (CLI)" at bounding box center [362, 289] width 180 height 27
click at [370, 320] on button "Rest API" at bounding box center [347, 321] width 150 height 27
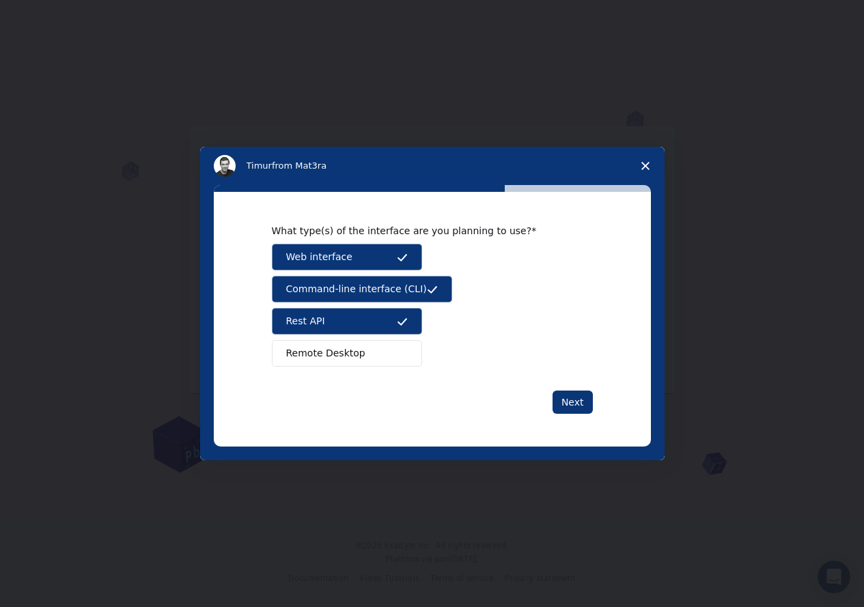
click at [378, 353] on button "Remote Desktop" at bounding box center [347, 353] width 150 height 27
click at [569, 394] on button "Next" at bounding box center [573, 402] width 40 height 23
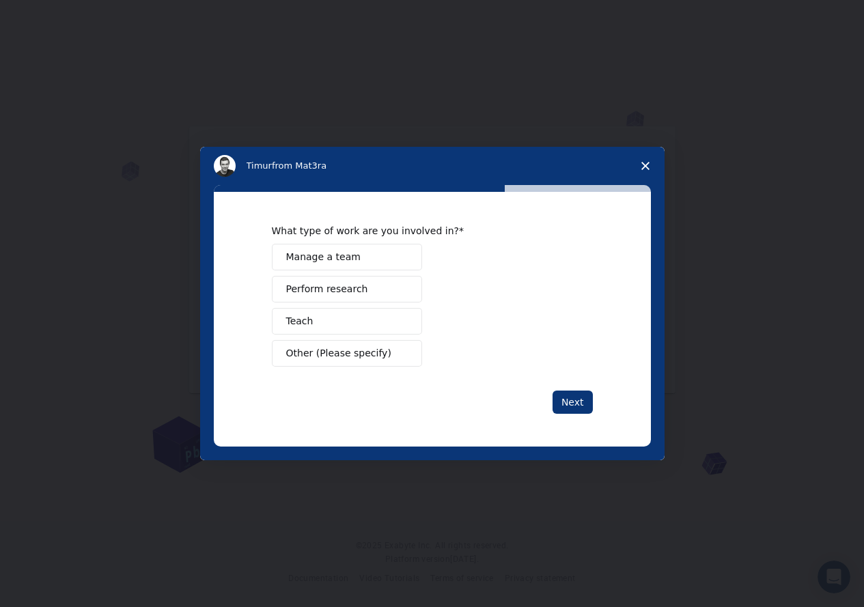
click at [363, 289] on button "Perform research" at bounding box center [347, 289] width 150 height 27
click at [359, 326] on button "Teach" at bounding box center [347, 321] width 150 height 27
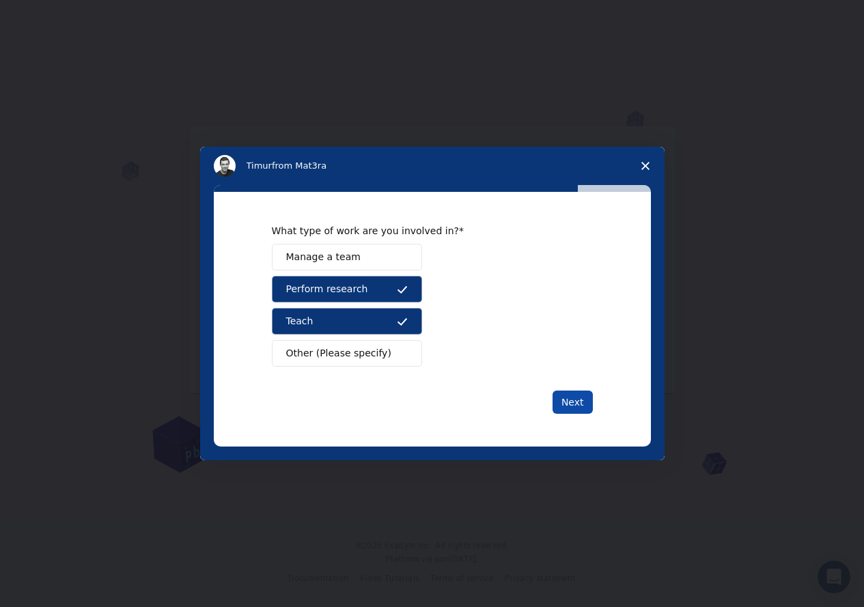
click at [575, 409] on button "Next" at bounding box center [573, 402] width 40 height 23
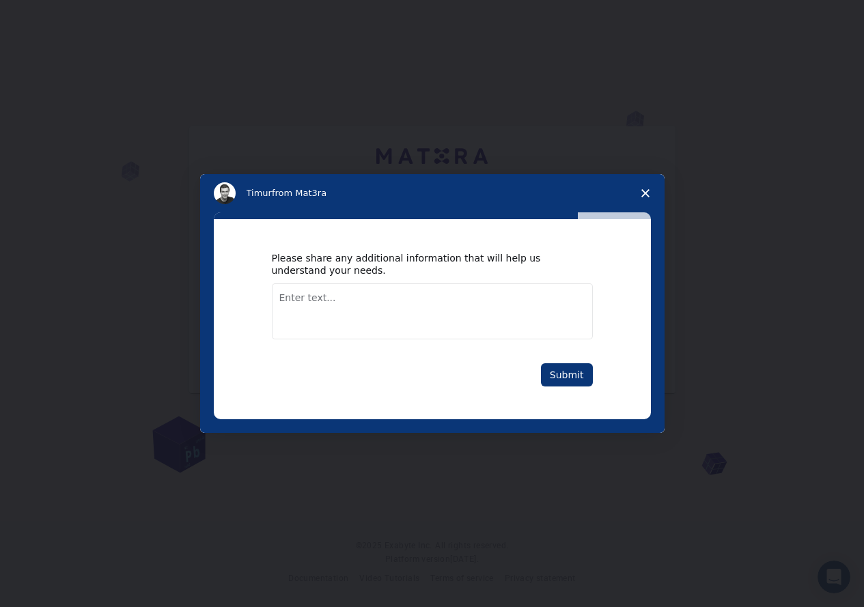
click at [324, 304] on textarea "Enter text..." at bounding box center [432, 312] width 321 height 56
type textarea "I just want to model supermoire lattices in graphene"
click at [572, 372] on button "Submit" at bounding box center [567, 375] width 52 height 23
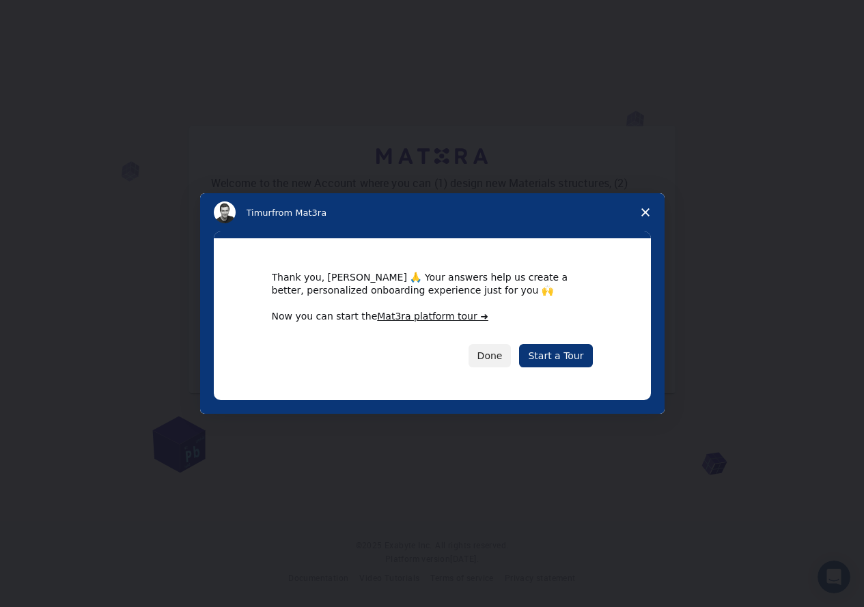
click at [562, 343] on div "Thank you, Rio 🙏 Your answers help us create a better, personalized onboarding …" at bounding box center [432, 319] width 321 height 96
click at [563, 352] on link "Start a Tour" at bounding box center [555, 355] width 73 height 23
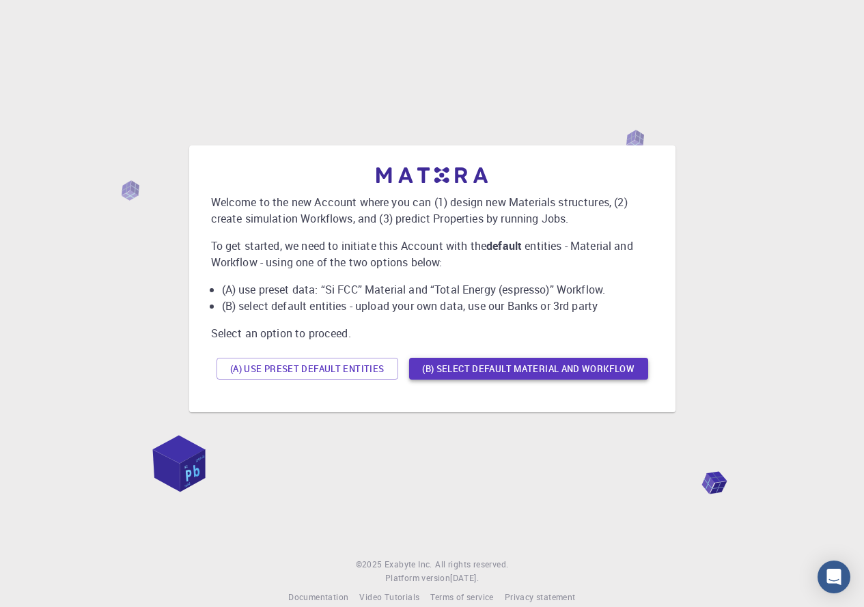
click at [448, 370] on button "(B) Select default material and workflow" at bounding box center [528, 369] width 239 height 22
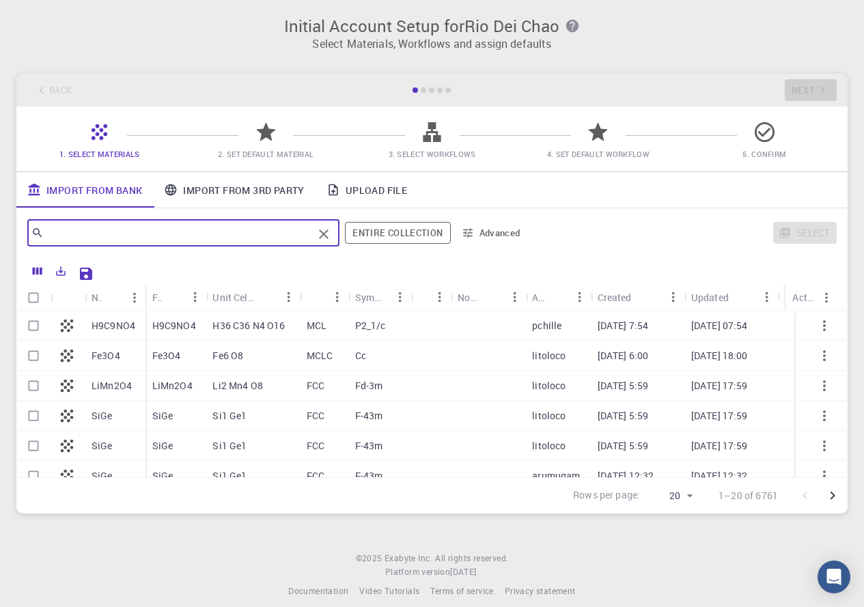
click at [154, 238] on input "text" at bounding box center [178, 232] width 269 height 19
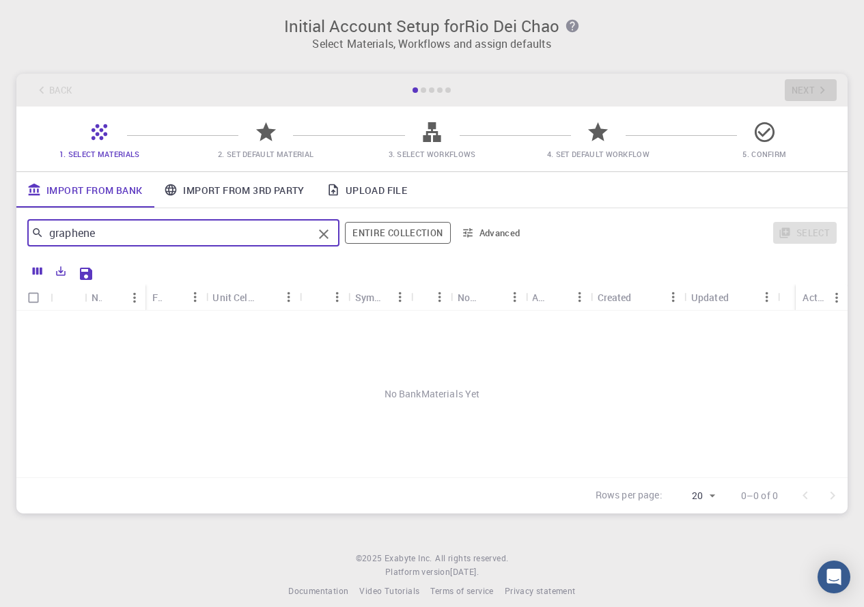
type input "graphene"
click at [330, 234] on icon "Clear" at bounding box center [324, 234] width 16 height 16
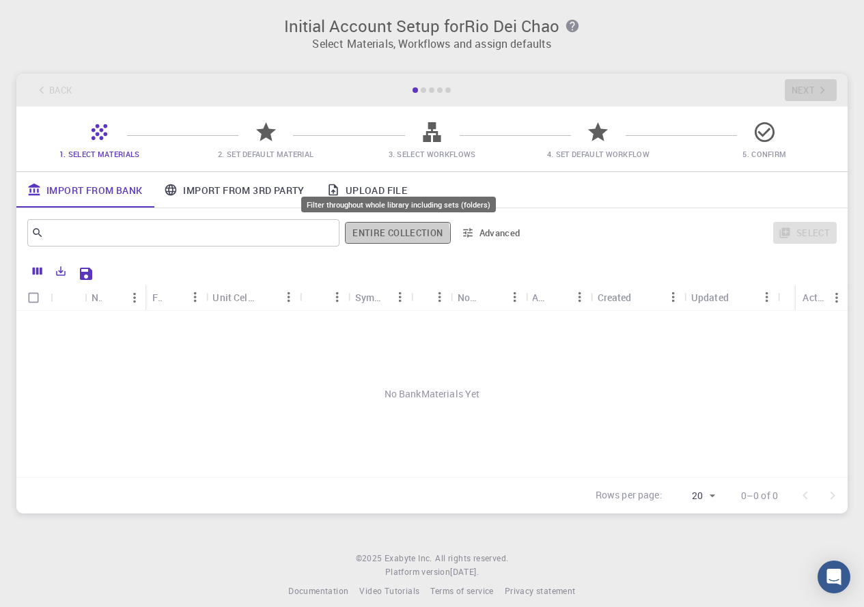
click at [386, 236] on button "Entire collection" at bounding box center [397, 233] width 105 height 22
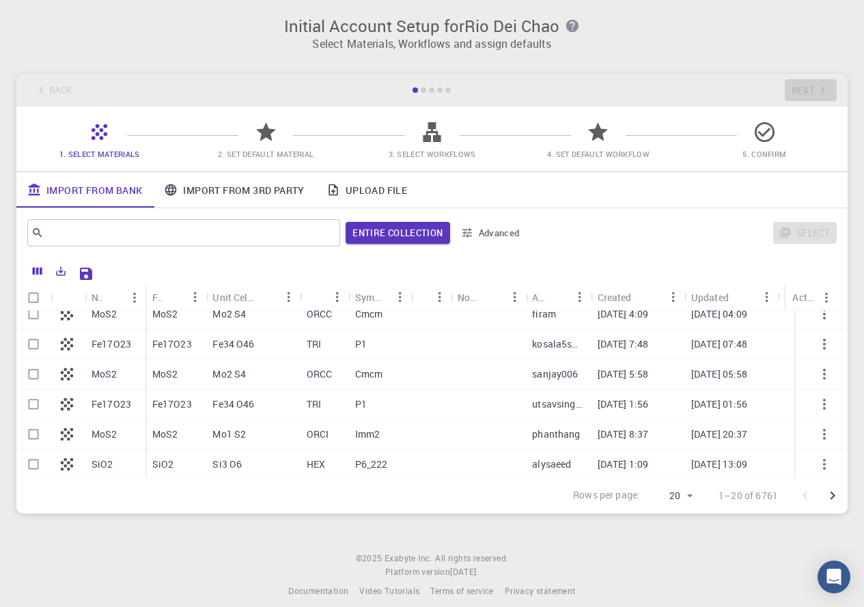
scroll to position [435, 0]
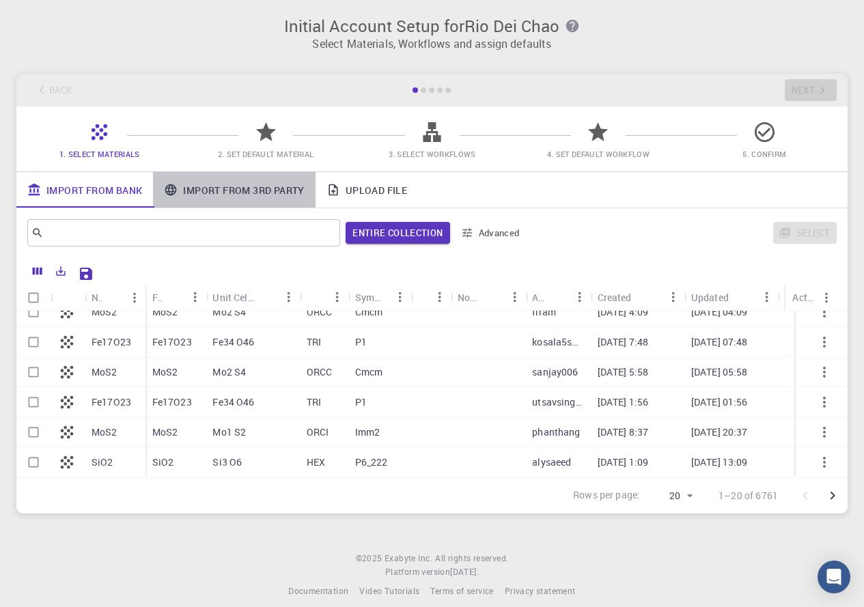
click at [218, 192] on link "Import From 3rd Party" at bounding box center [234, 190] width 162 height 36
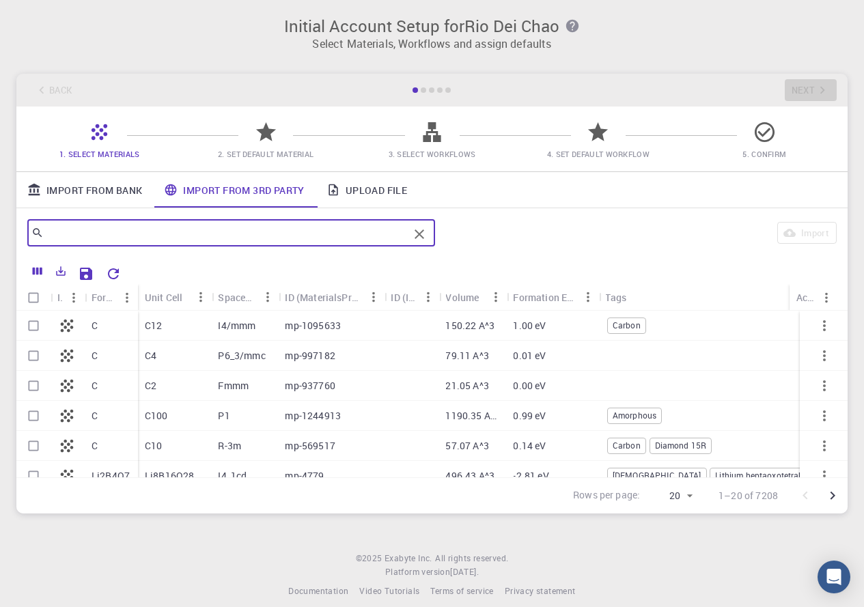
click at [103, 241] on input "text" at bounding box center [226, 232] width 365 height 19
type input "graphene"
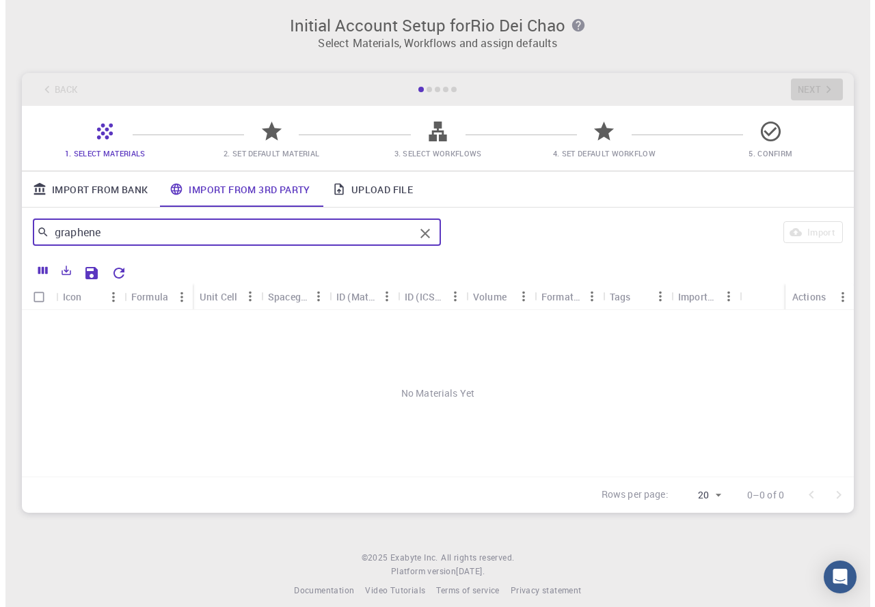
scroll to position [0, 0]
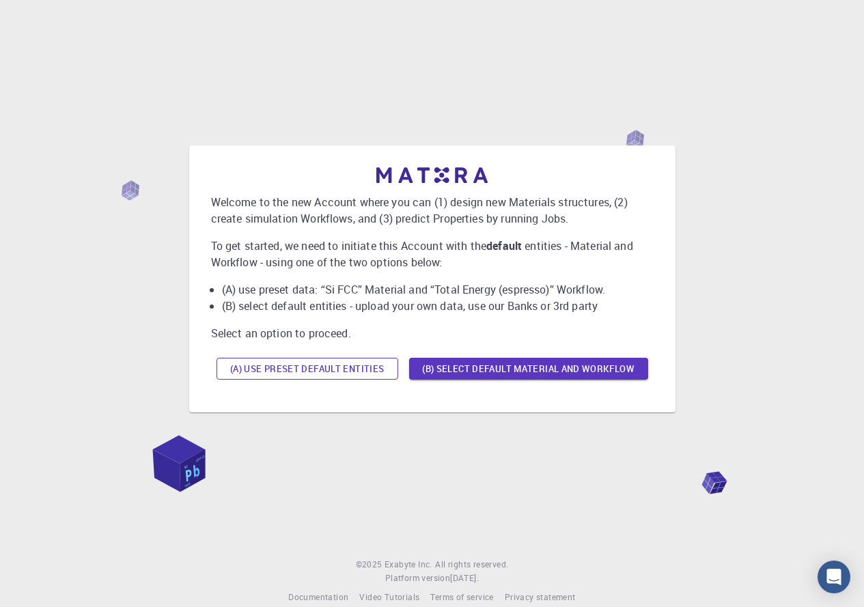
click at [311, 369] on button "(A) Use preset default entities" at bounding box center [308, 369] width 182 height 22
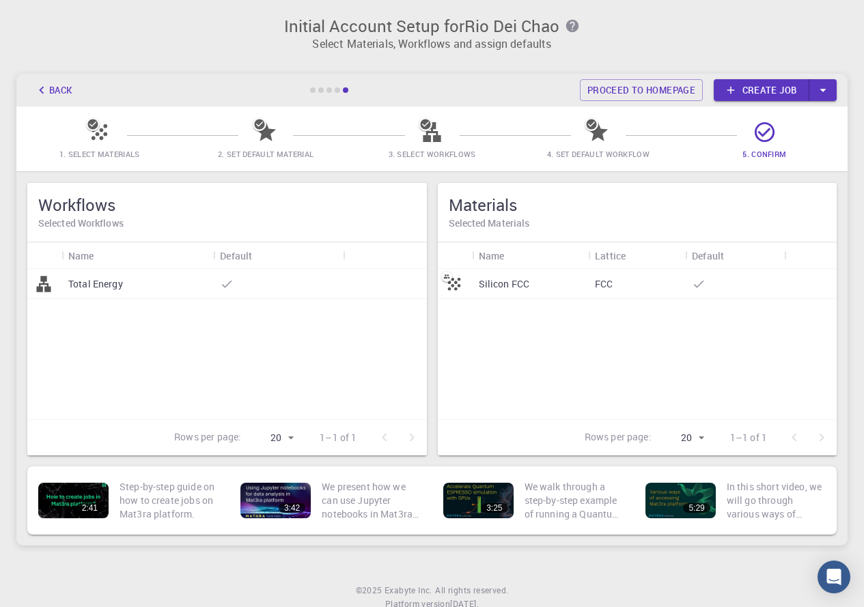
click at [743, 93] on link "Create job" at bounding box center [762, 90] width 96 height 22
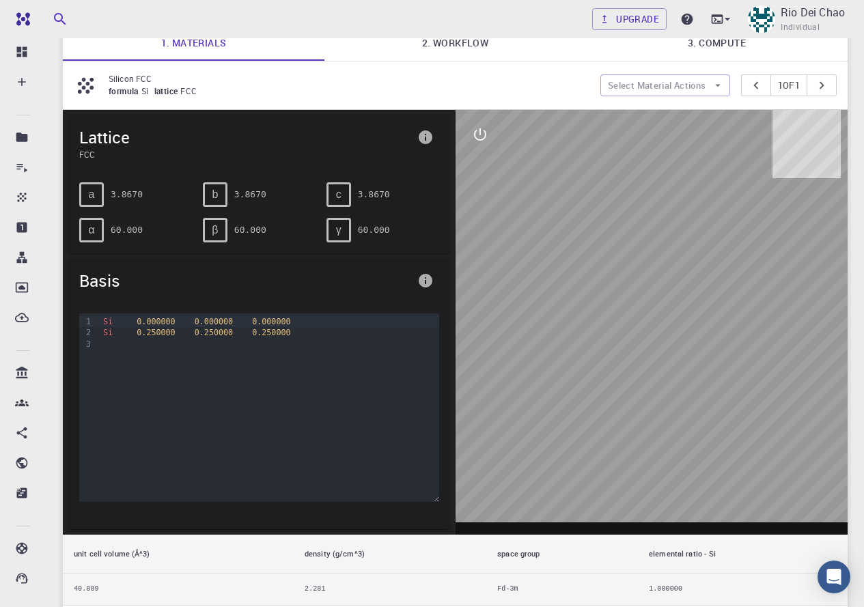
scroll to position [68, 0]
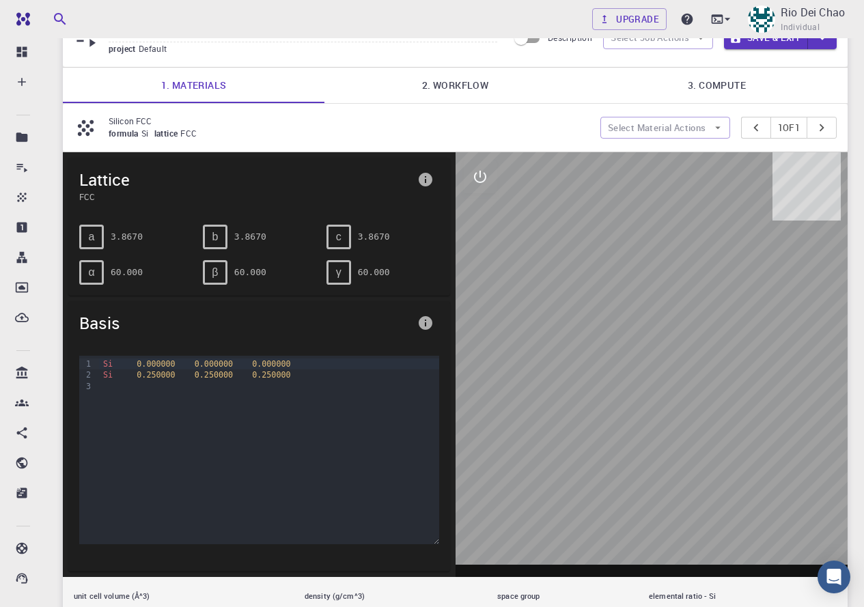
drag, startPoint x: 680, startPoint y: 441, endPoint x: 620, endPoint y: 444, distance: 59.5
click at [620, 444] on div at bounding box center [652, 364] width 393 height 425
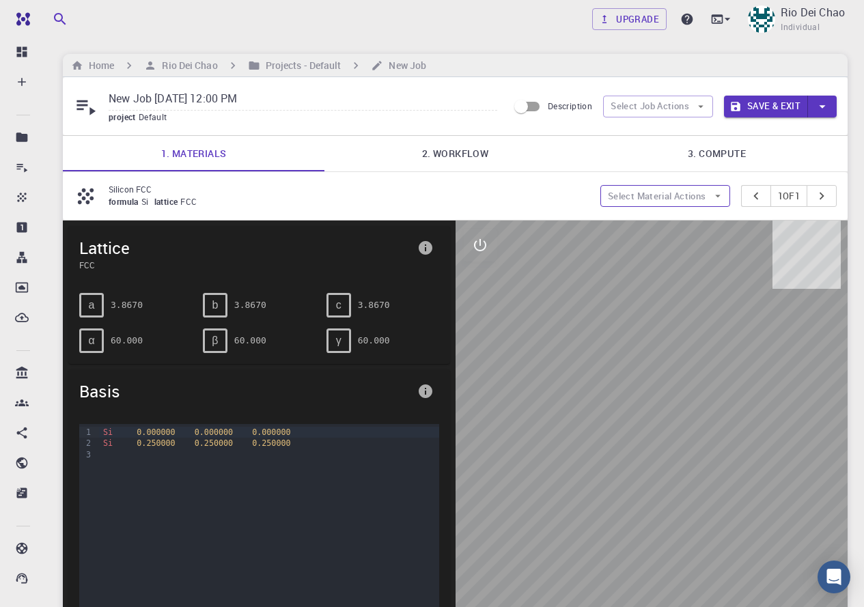
click at [702, 189] on button "Select Material Actions" at bounding box center [666, 196] width 130 height 22
click at [693, 226] on span "Add materials" at bounding box center [672, 224] width 83 height 14
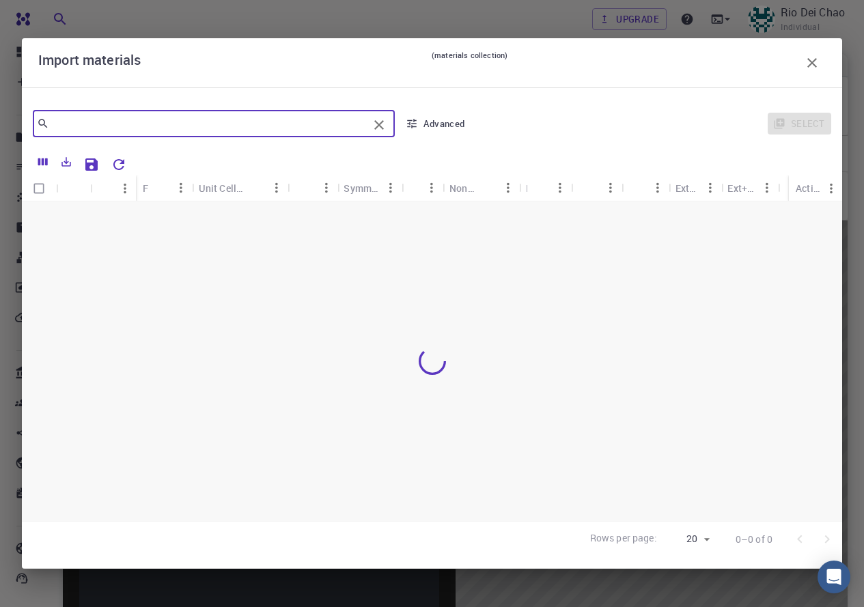
click at [78, 128] on input "text" at bounding box center [208, 123] width 319 height 19
type input "graphene"
click at [817, 61] on icon "button" at bounding box center [812, 63] width 16 height 16
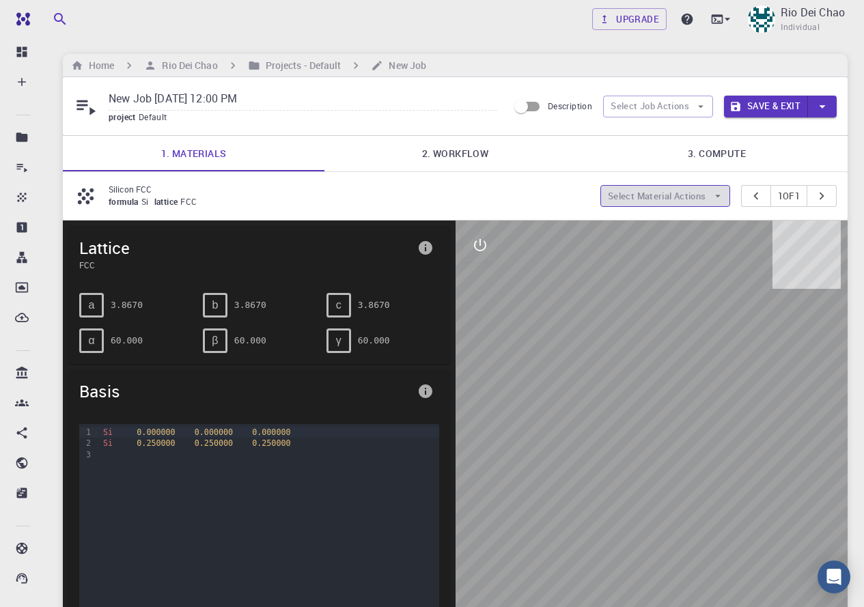
click at [654, 191] on button "Select Material Actions" at bounding box center [666, 196] width 130 height 22
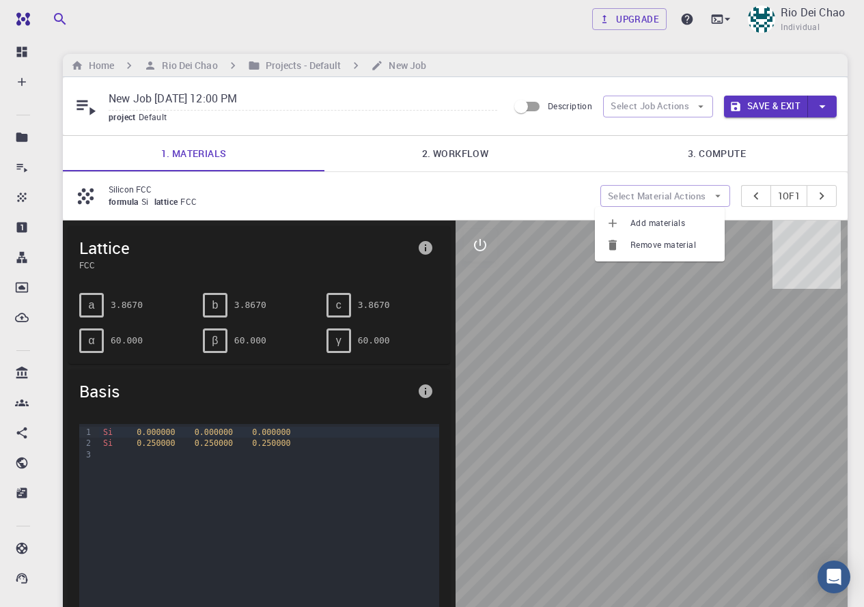
click at [664, 220] on span "Add materials" at bounding box center [672, 224] width 83 height 14
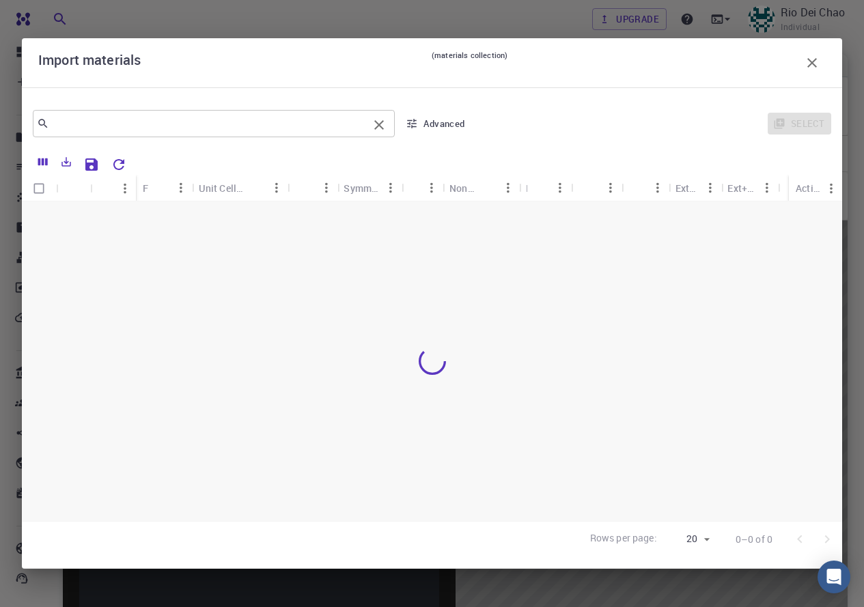
click at [108, 130] on input "text" at bounding box center [208, 123] width 319 height 19
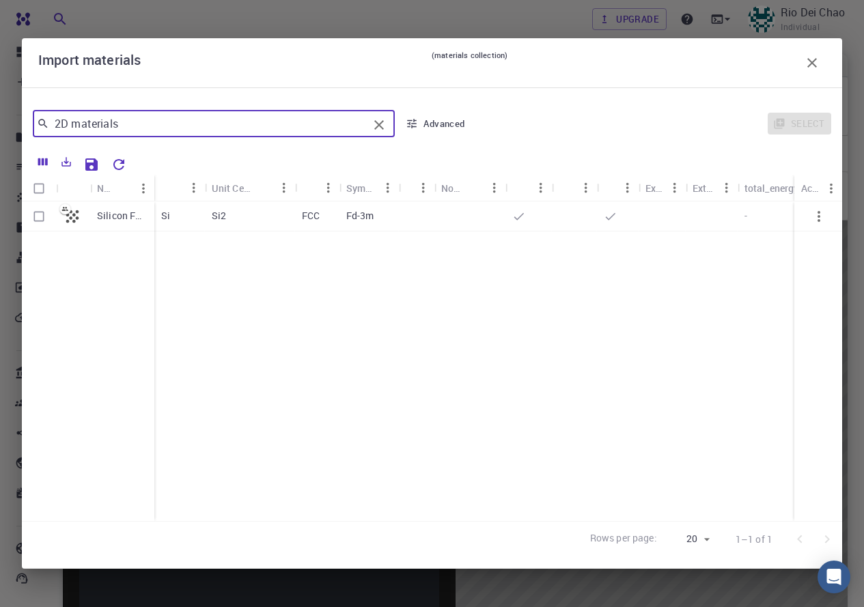
type input "2D materials"
click at [813, 64] on icon "button" at bounding box center [813, 63] width 10 height 10
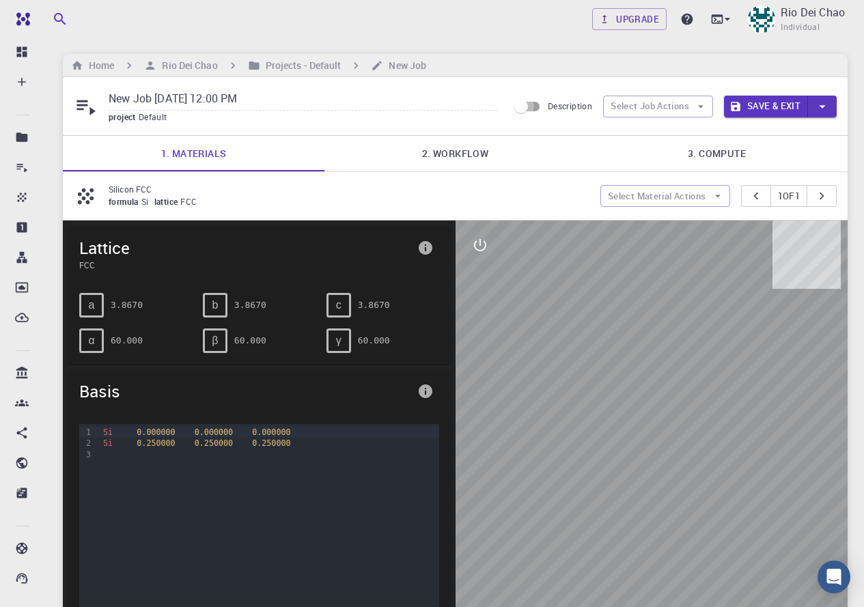
click at [535, 107] on input "Description" at bounding box center [521, 107] width 78 height 26
checkbox input "true"
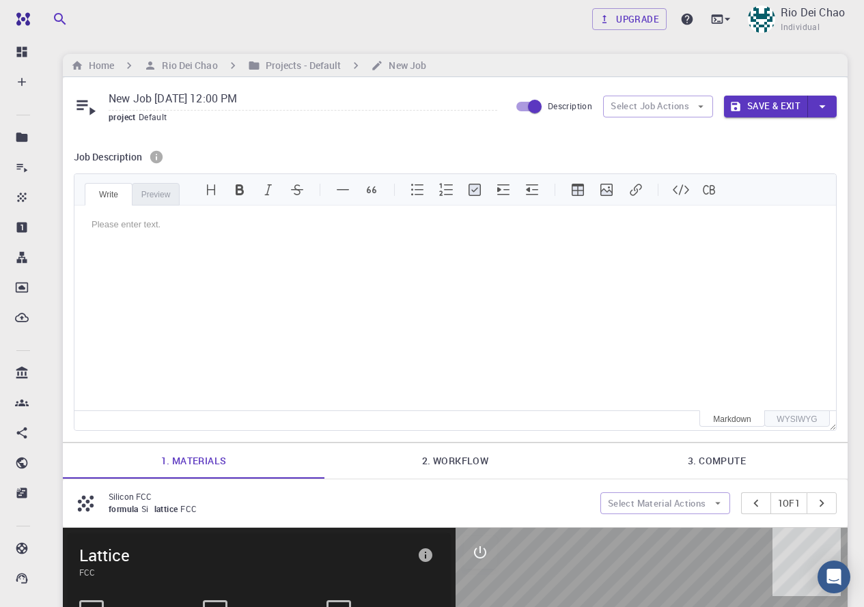
paste textarea
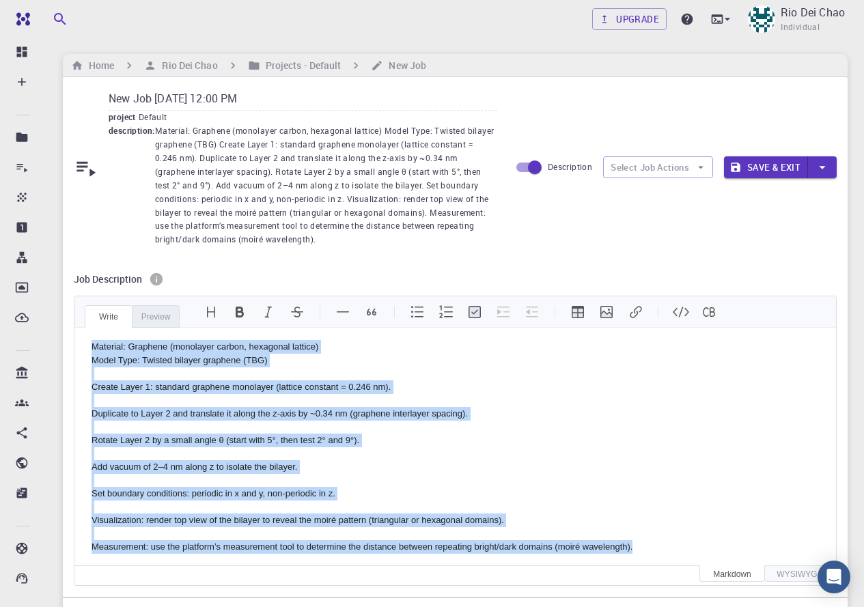
drag, startPoint x: 89, startPoint y: 347, endPoint x: 709, endPoint y: 579, distance: 662.3
click at [709, 579] on div "Write Preview Strike Material: Graphene (monolayer carbon, hexagonal lattice) M…" at bounding box center [455, 441] width 763 height 290
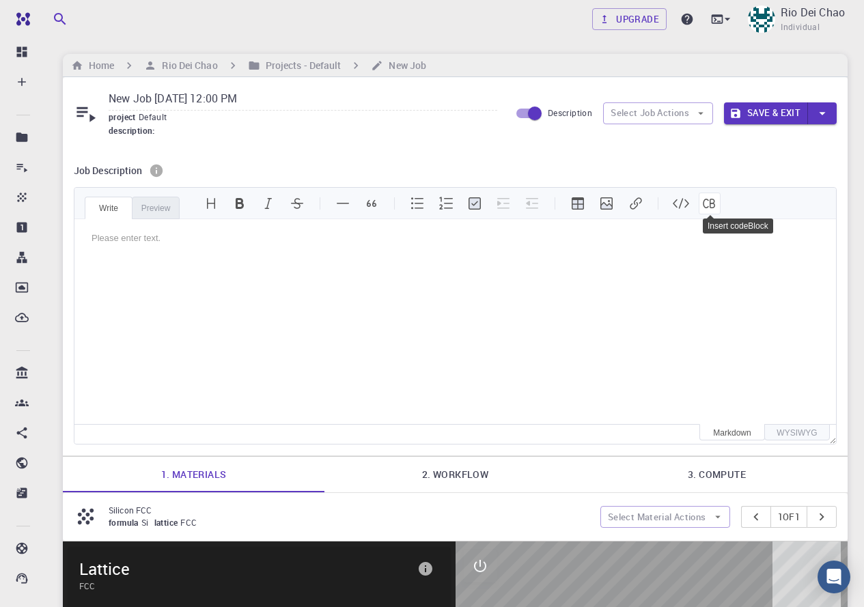
click at [708, 208] on button "Insert codeBlock" at bounding box center [710, 204] width 22 height 22
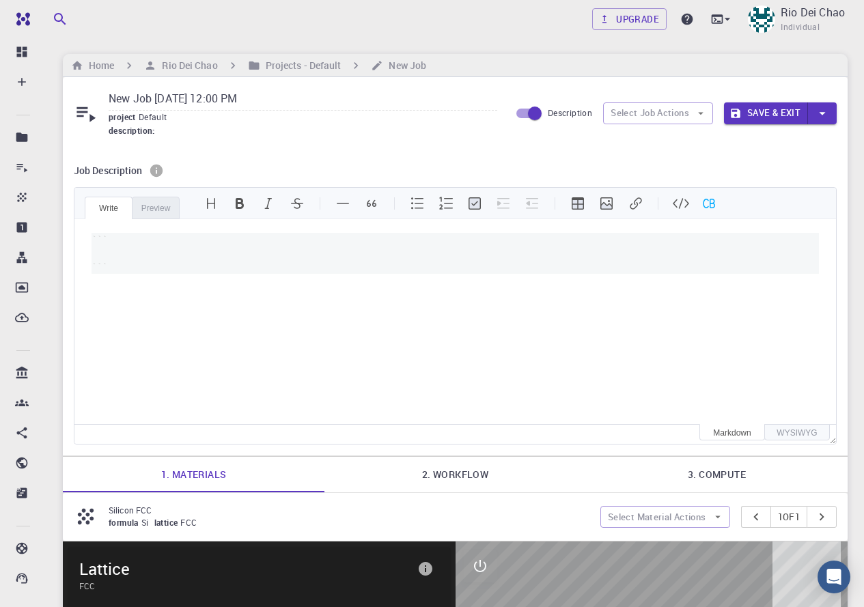
paste textarea
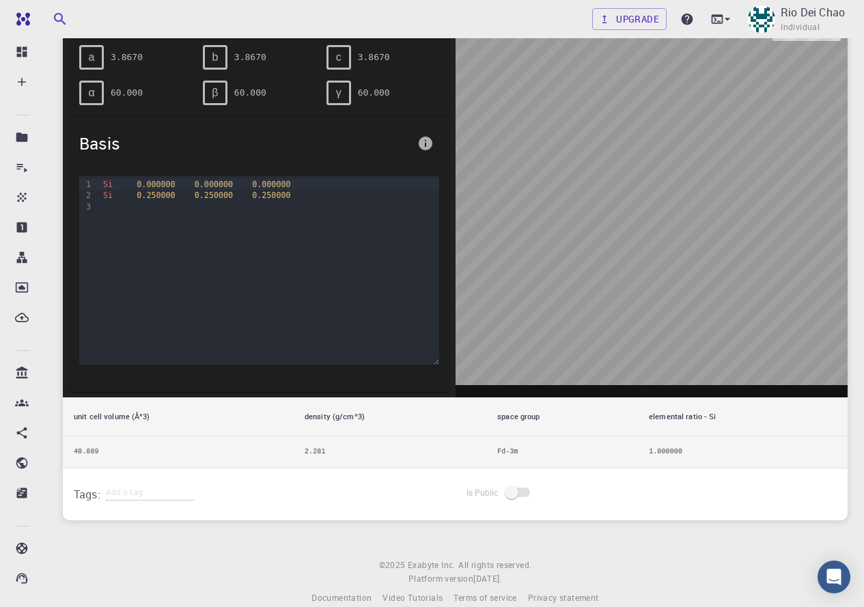
scroll to position [603, 0]
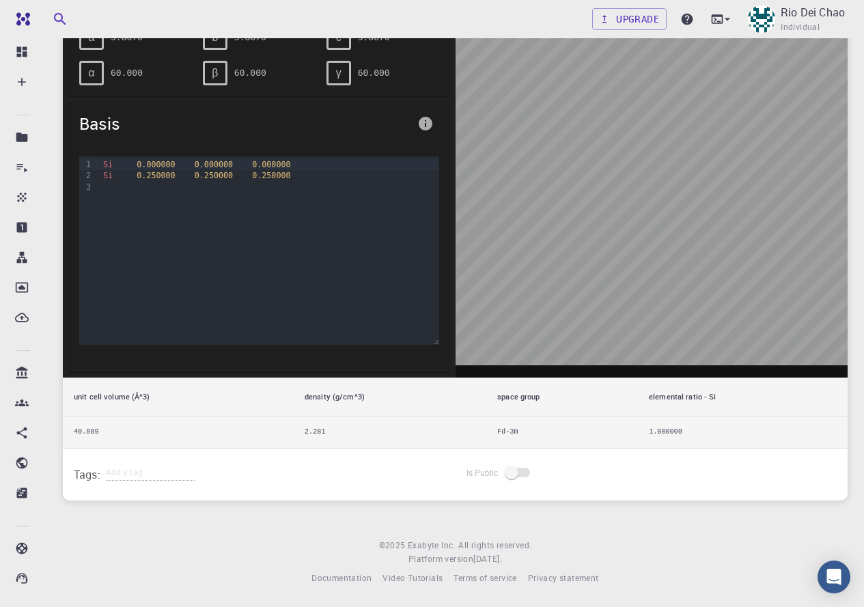
click at [523, 472] on span at bounding box center [518, 473] width 23 height 10
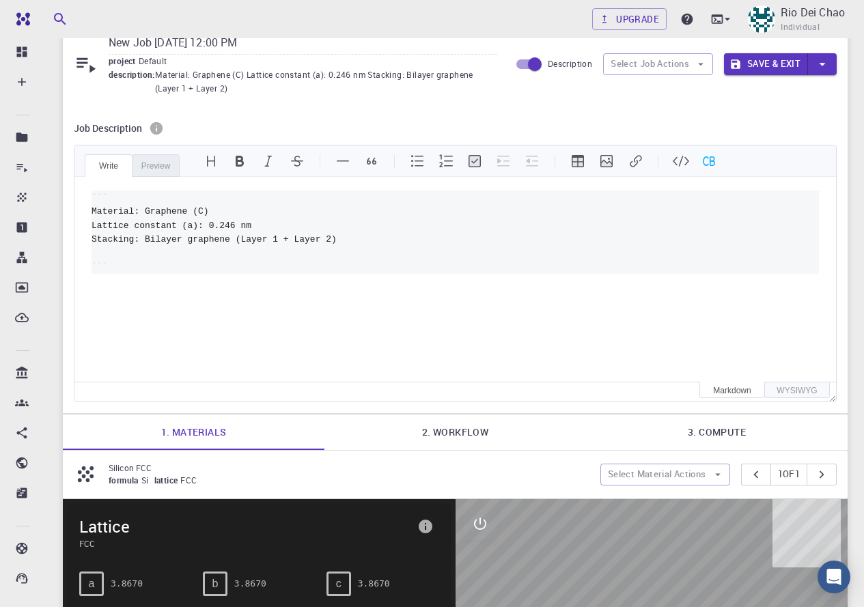
scroll to position [0, 0]
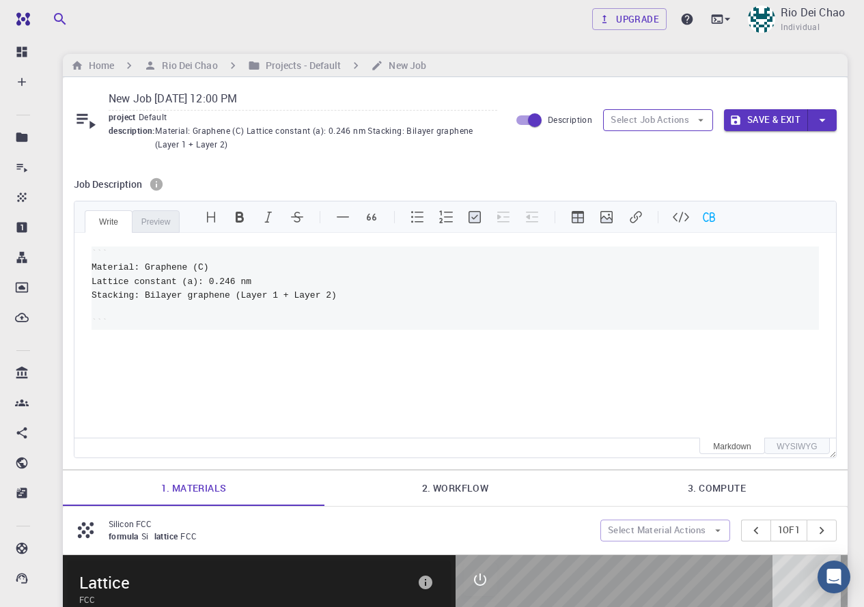
click at [640, 118] on button "Select Job Actions" at bounding box center [658, 120] width 110 height 22
click at [657, 168] on span "Select materials" at bounding box center [670, 170] width 64 height 14
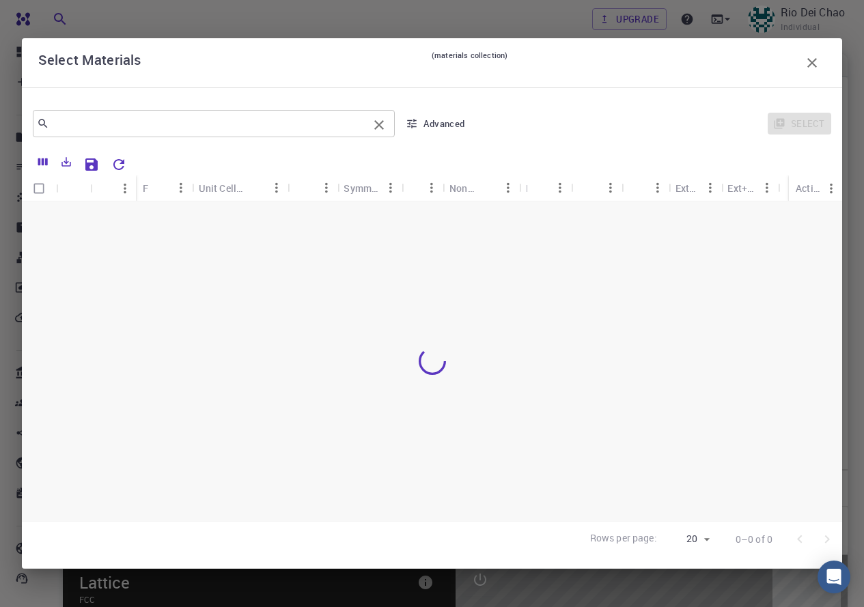
click at [126, 124] on input "text" at bounding box center [208, 123] width 319 height 19
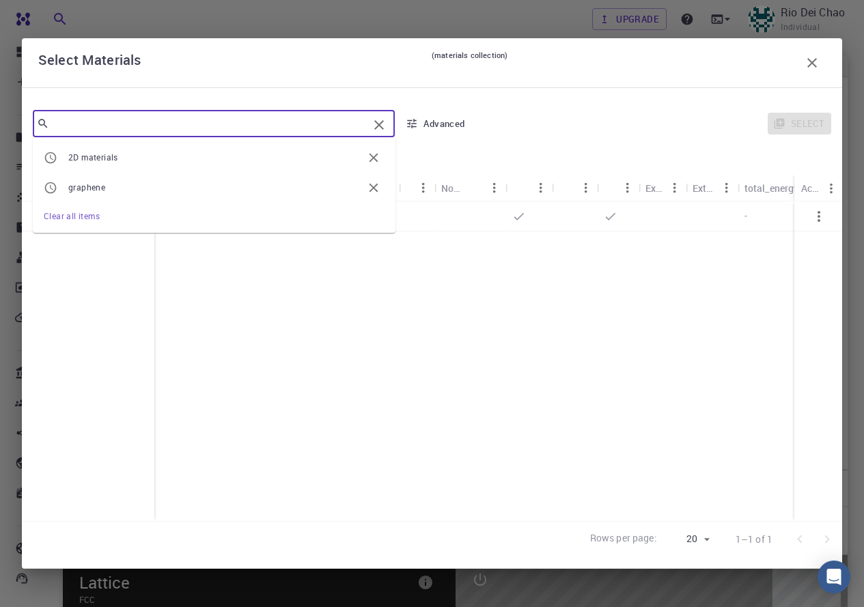
type input "g"
type input "carbon"
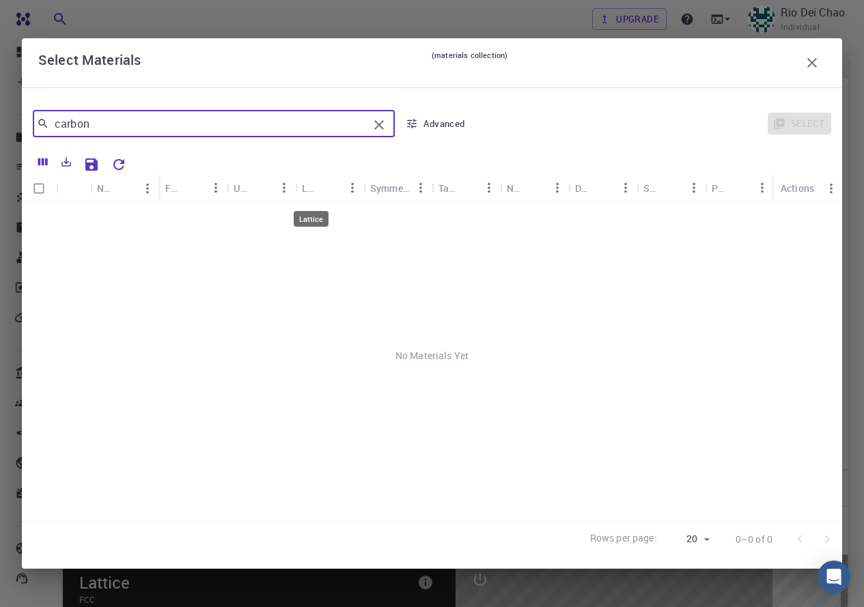
click at [314, 182] on div "Lattice" at bounding box center [311, 188] width 18 height 27
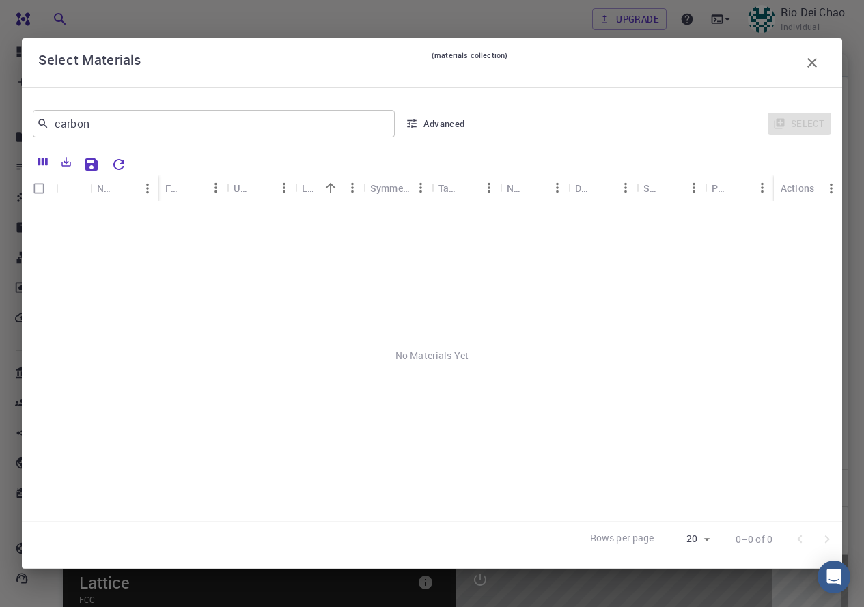
click at [185, 194] on button "Sort" at bounding box center [194, 188] width 22 height 22
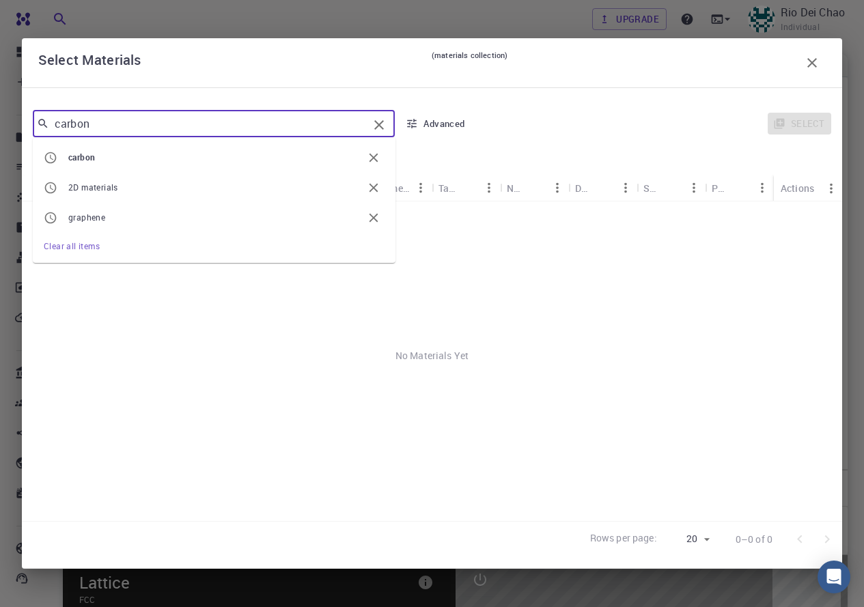
drag, startPoint x: 115, startPoint y: 125, endPoint x: 20, endPoint y: 120, distance: 95.8
click at [20, 120] on div "Select Materials (materials collection) carbon ​ carbon 2D materials graphene C…" at bounding box center [432, 303] width 864 height 607
type input "C"
click at [236, 345] on div at bounding box center [432, 357] width 821 height 310
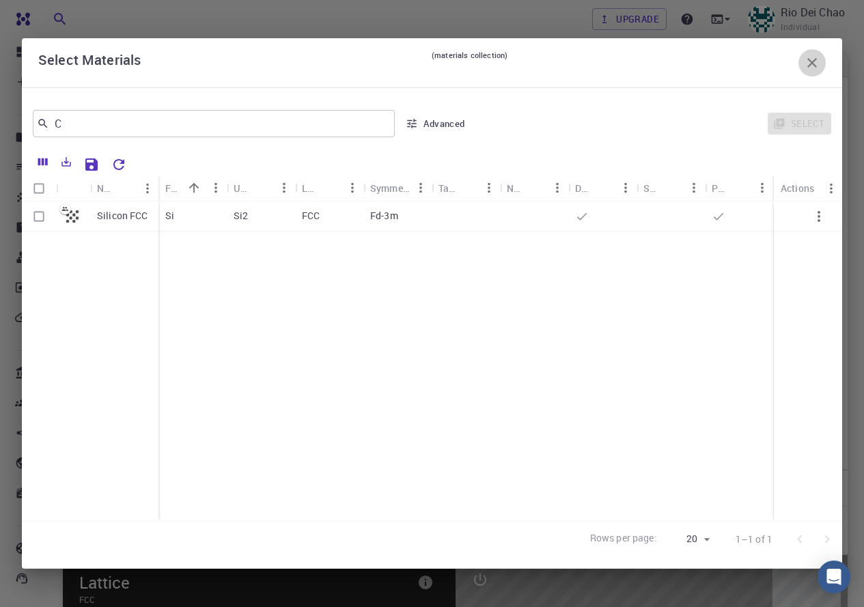
click at [818, 71] on button "button" at bounding box center [812, 62] width 27 height 27
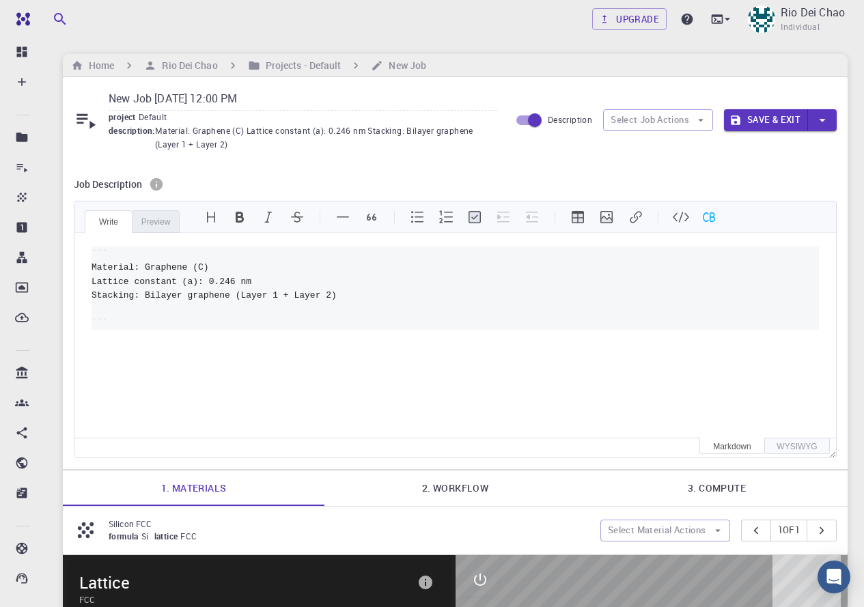
click at [142, 119] on span "Default" at bounding box center [156, 116] width 34 height 11
click at [641, 12] on link "Upgrade" at bounding box center [629, 19] width 74 height 22
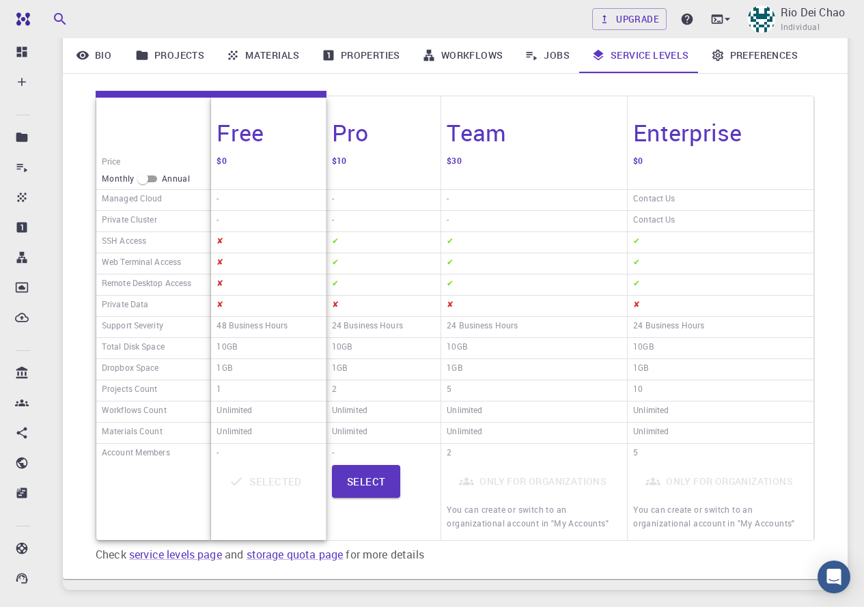
scroll to position [205, 0]
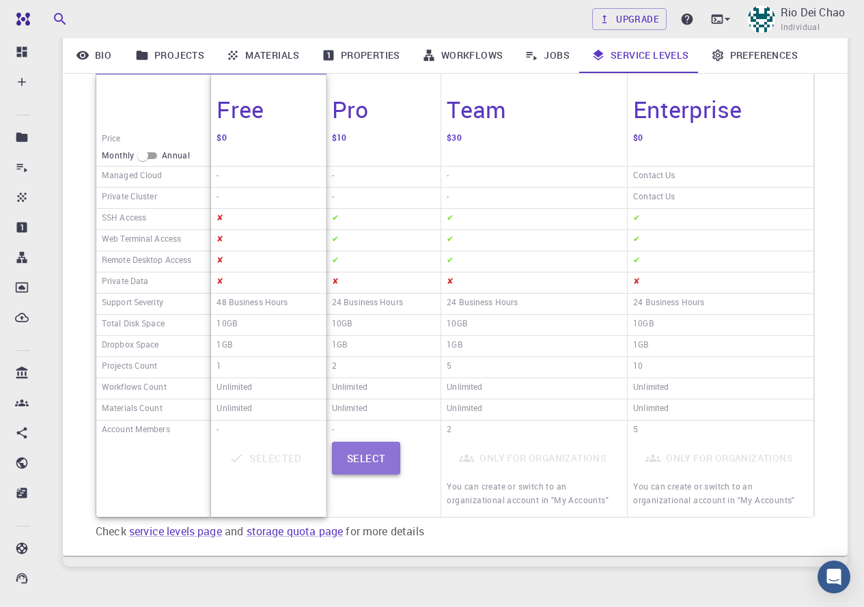
click at [374, 457] on button "Select" at bounding box center [366, 458] width 69 height 33
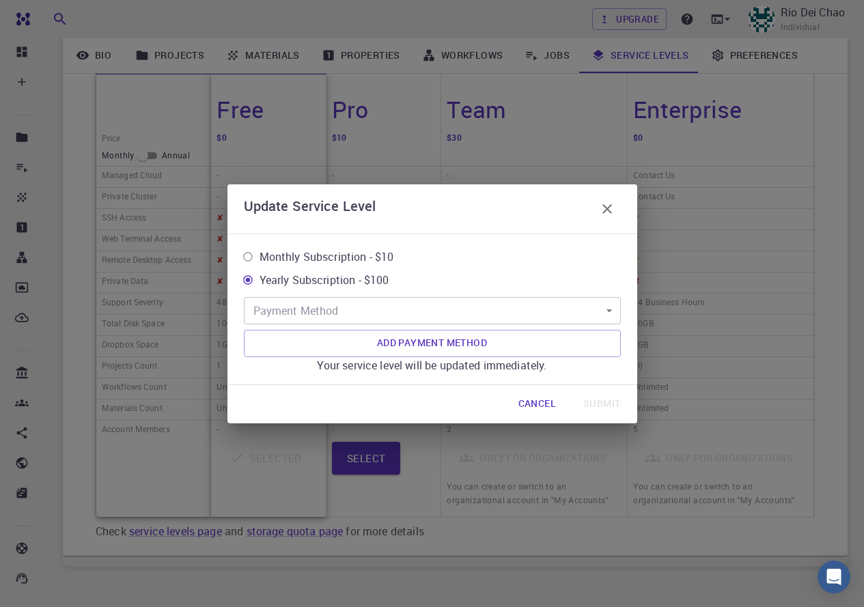
click at [247, 256] on input "Monthly Subscription - $10" at bounding box center [247, 256] width 23 height 23
radio input "true"
click at [320, 311] on body "Free Dashboard Create New Job New Material Create Material Upload File Import f…" at bounding box center [432, 234] width 864 height 879
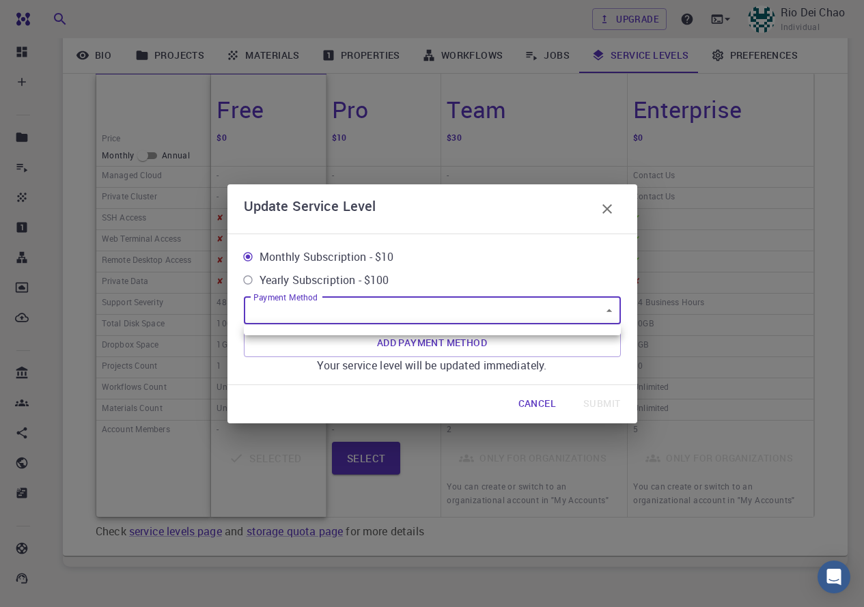
click at [330, 312] on div at bounding box center [432, 303] width 864 height 607
click at [608, 306] on body "Free Dashboard Create New Job New Material Create Material Upload File Import f…" at bounding box center [432, 234] width 864 height 879
click at [358, 310] on div at bounding box center [432, 303] width 864 height 607
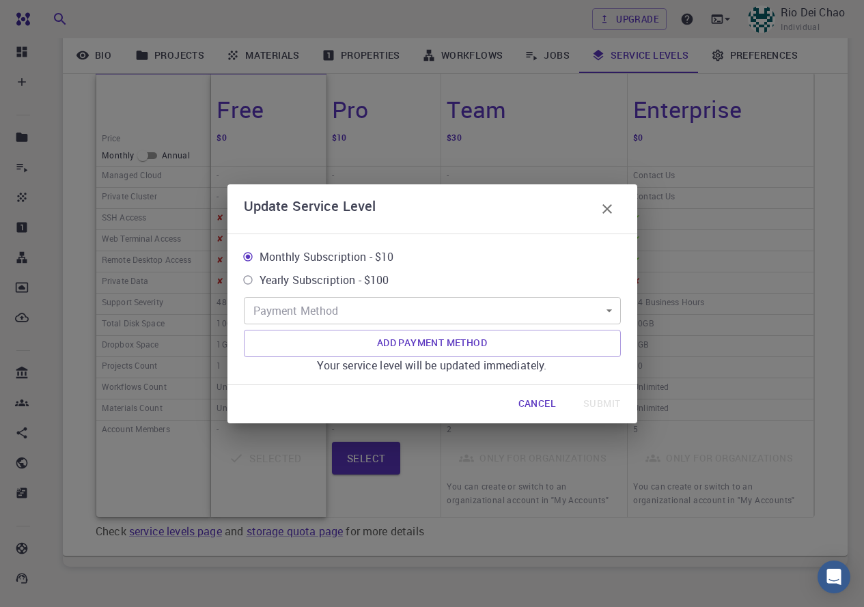
click at [358, 310] on body "Free Dashboard Create New Job New Material Create Material Upload File Import f…" at bounding box center [432, 234] width 864 height 879
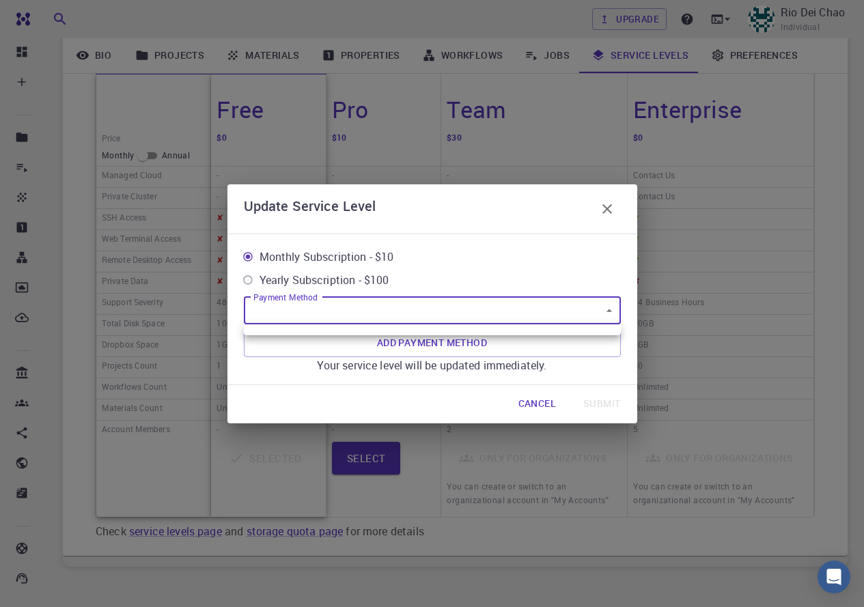
click at [427, 340] on div at bounding box center [432, 303] width 864 height 607
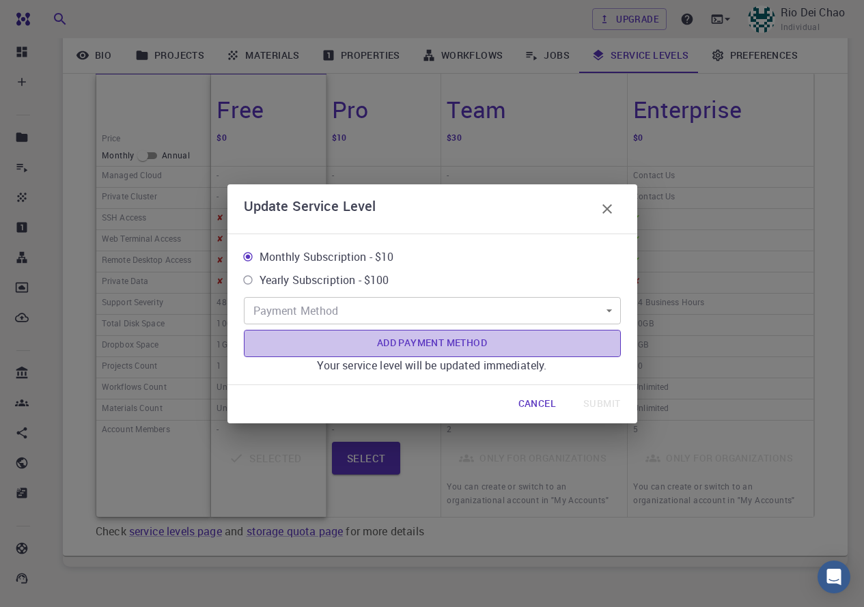
click at [429, 340] on button "Add Payment Method" at bounding box center [432, 343] width 377 height 27
